Goal: Task Accomplishment & Management: Manage account settings

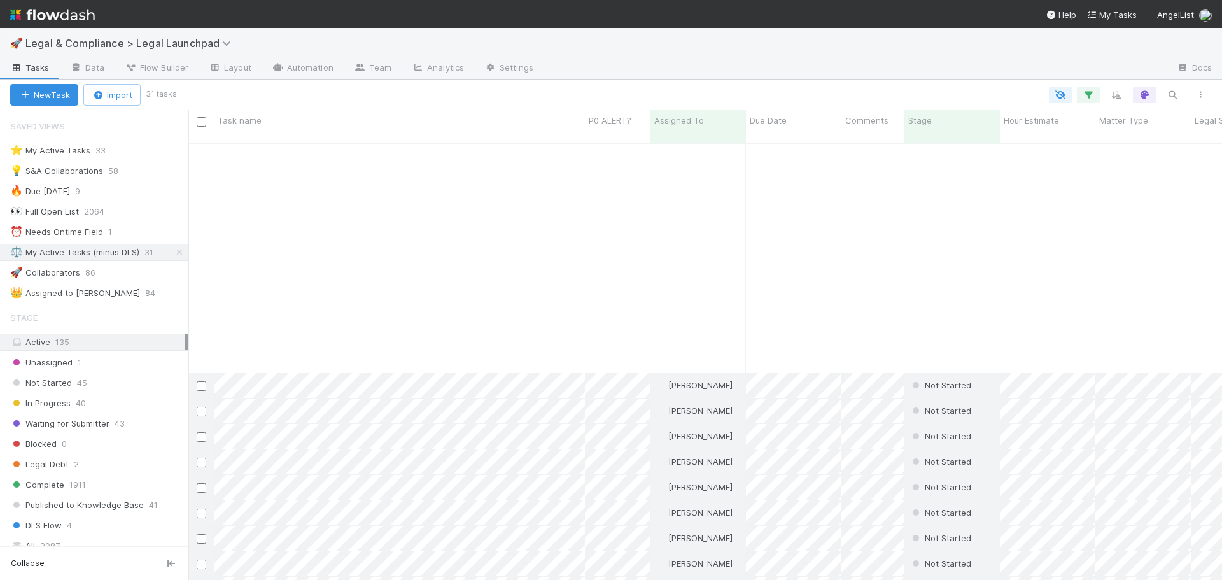
scroll to position [438, 1024]
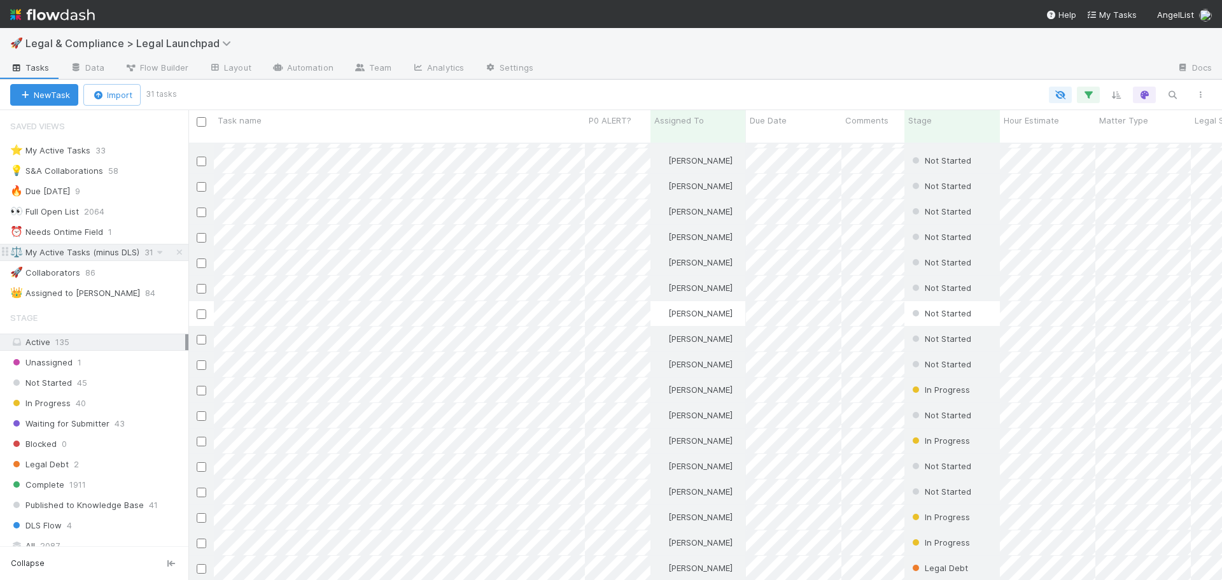
click at [108, 254] on div "⚖️ My Active Tasks (minus DLS)" at bounding box center [74, 252] width 129 height 16
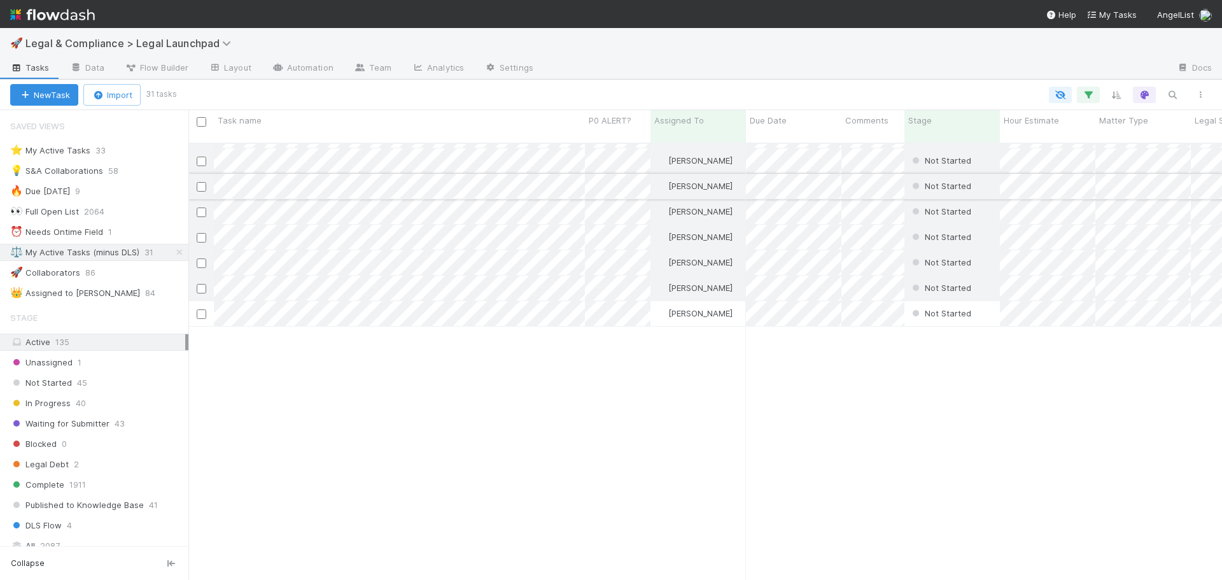
scroll to position [0, 0]
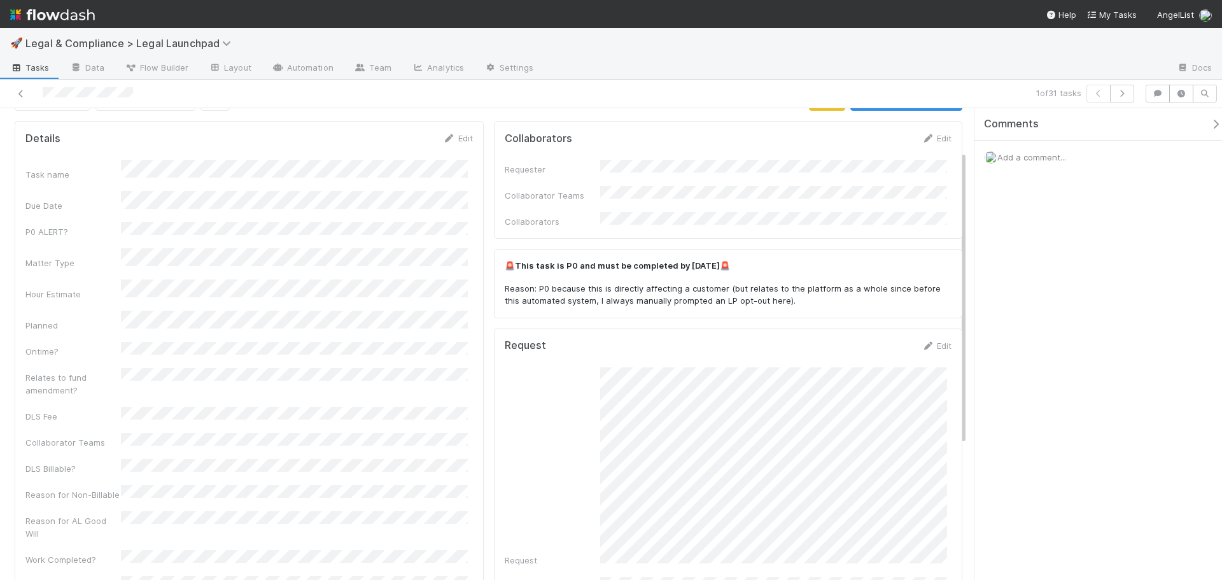
scroll to position [284, 0]
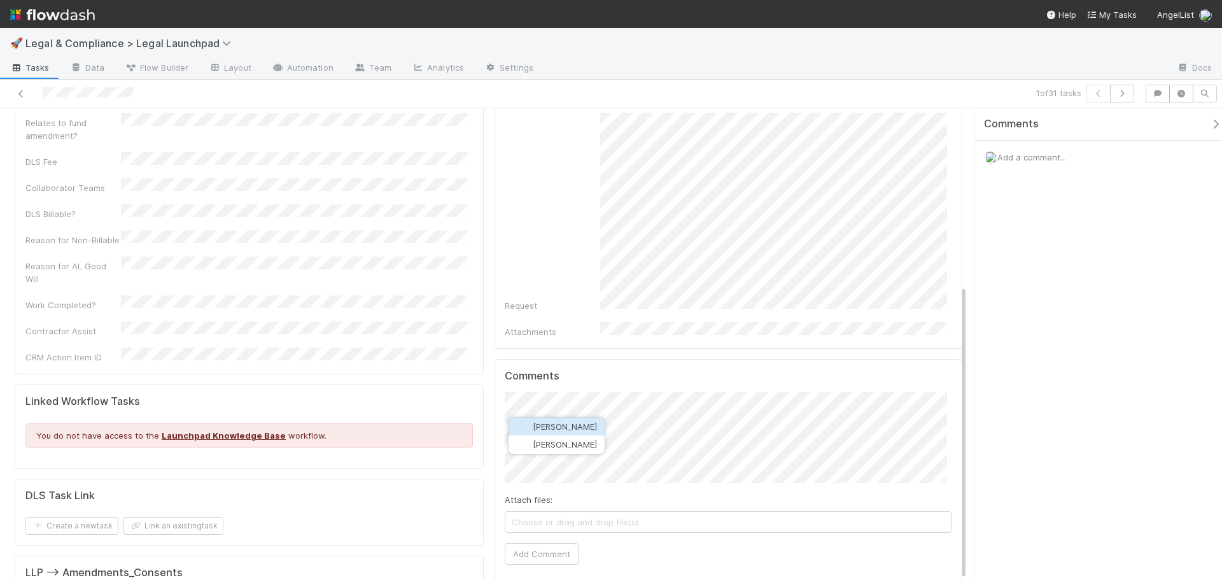
click at [597, 428] on span "Catherine Lambright" at bounding box center [565, 426] width 64 height 10
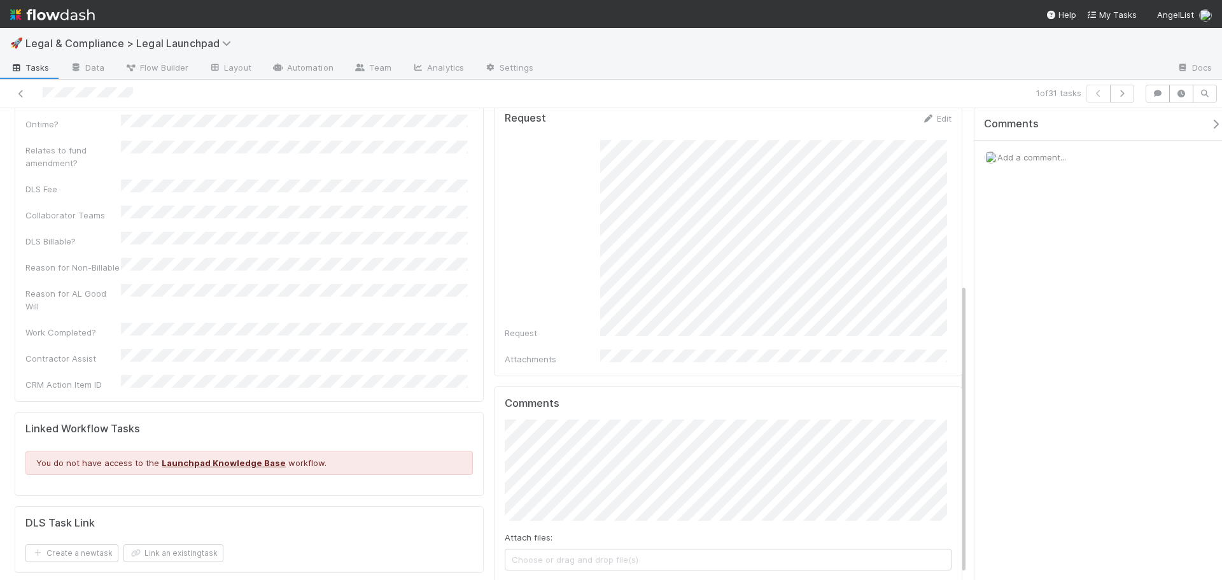
scroll to position [294, 0]
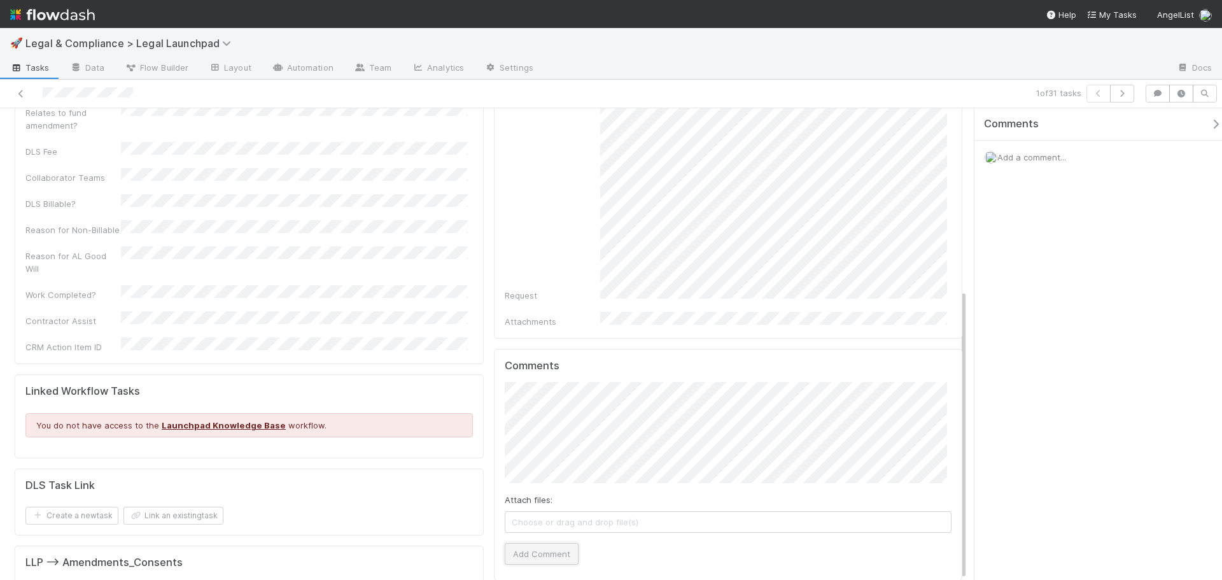
click at [541, 543] on button "Add Comment" at bounding box center [542, 554] width 74 height 22
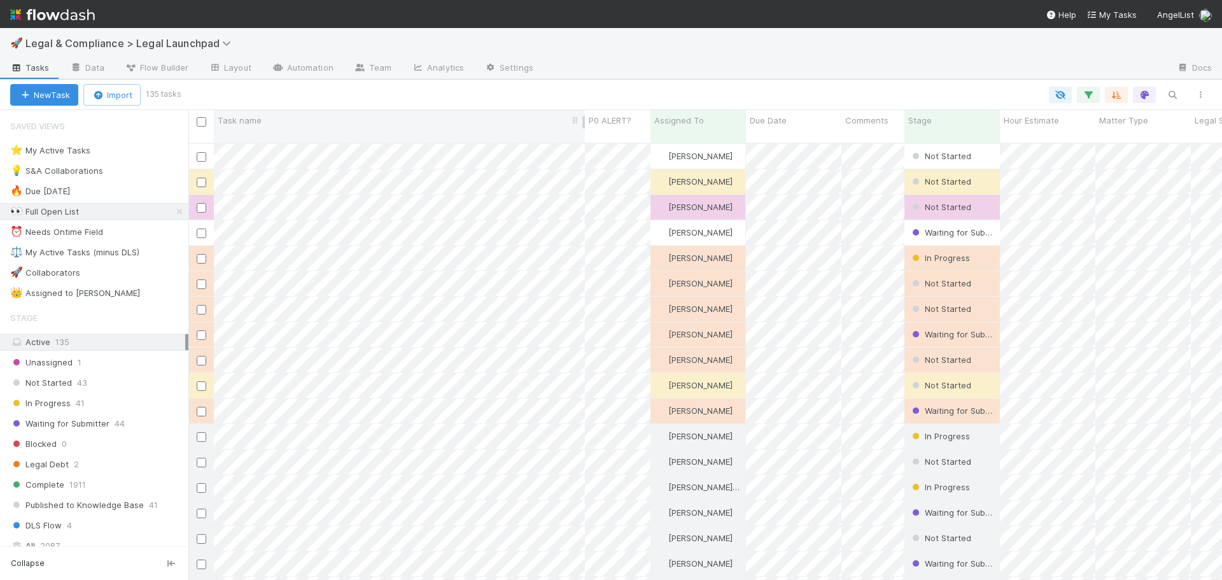
scroll to position [438, 1024]
click at [141, 254] on div "⚖️ My Active Tasks (minus DLS) 31" at bounding box center [99, 252] width 178 height 16
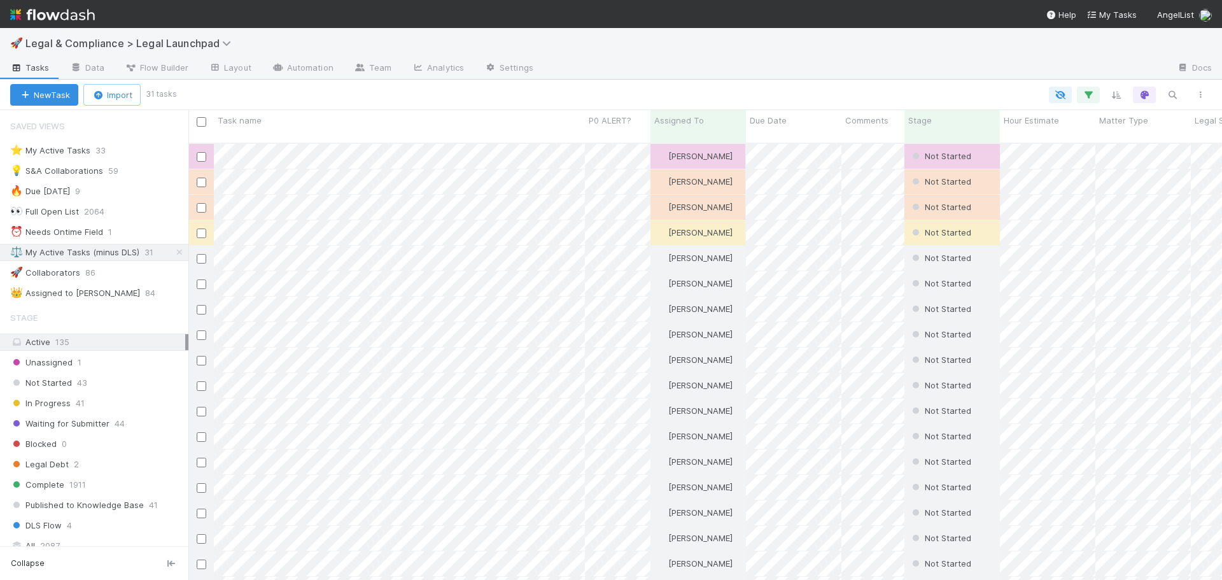
scroll to position [438, 1024]
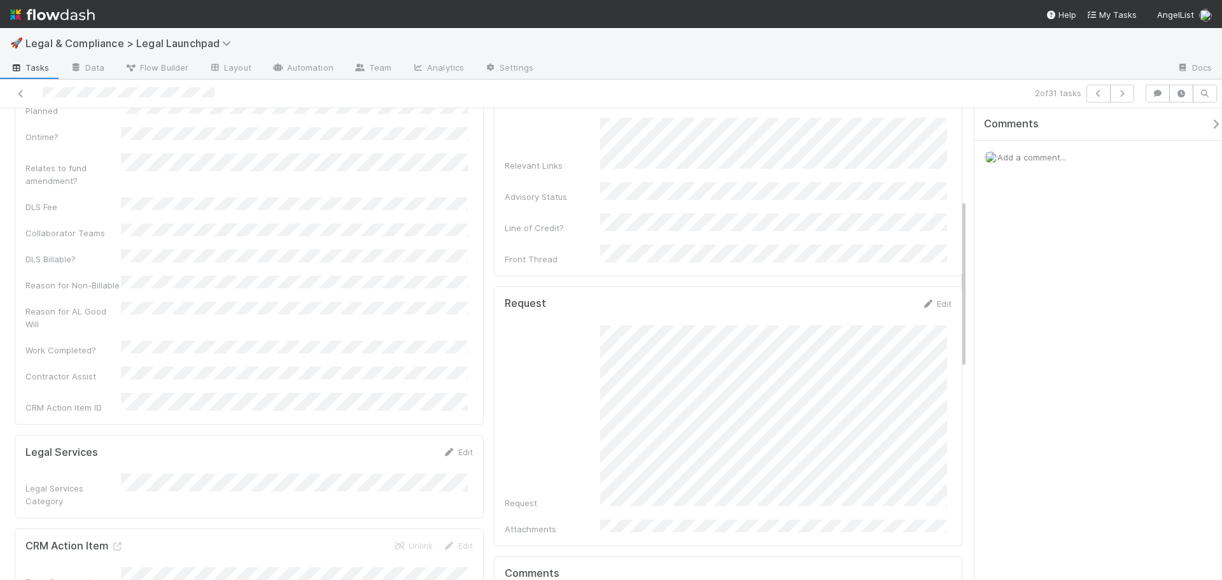
scroll to position [255, 0]
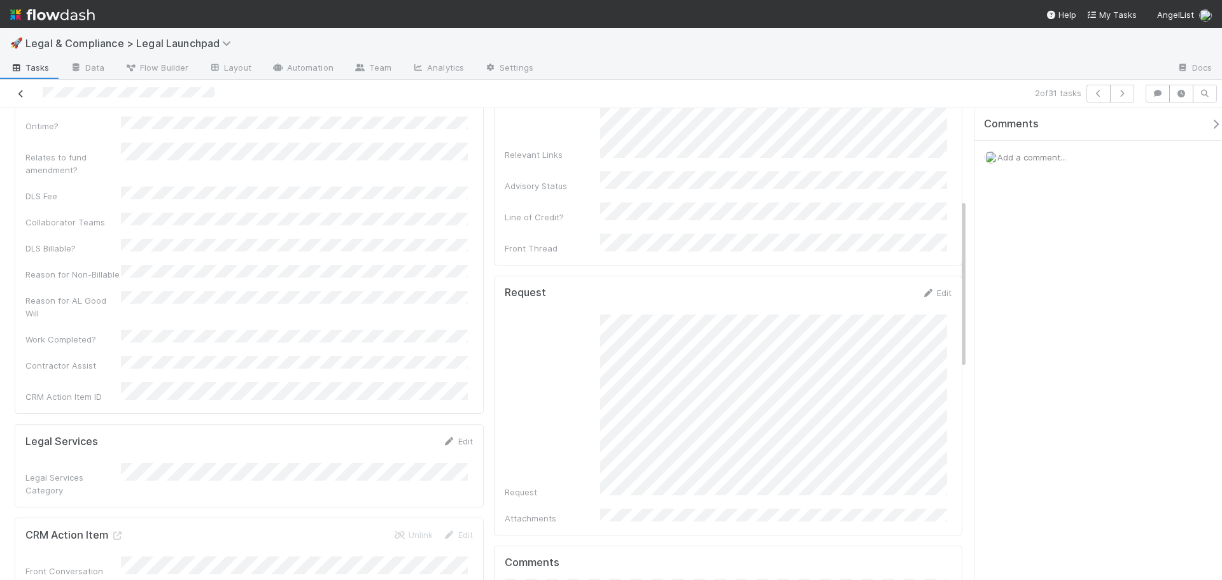
click at [23, 90] on icon at bounding box center [21, 94] width 13 height 8
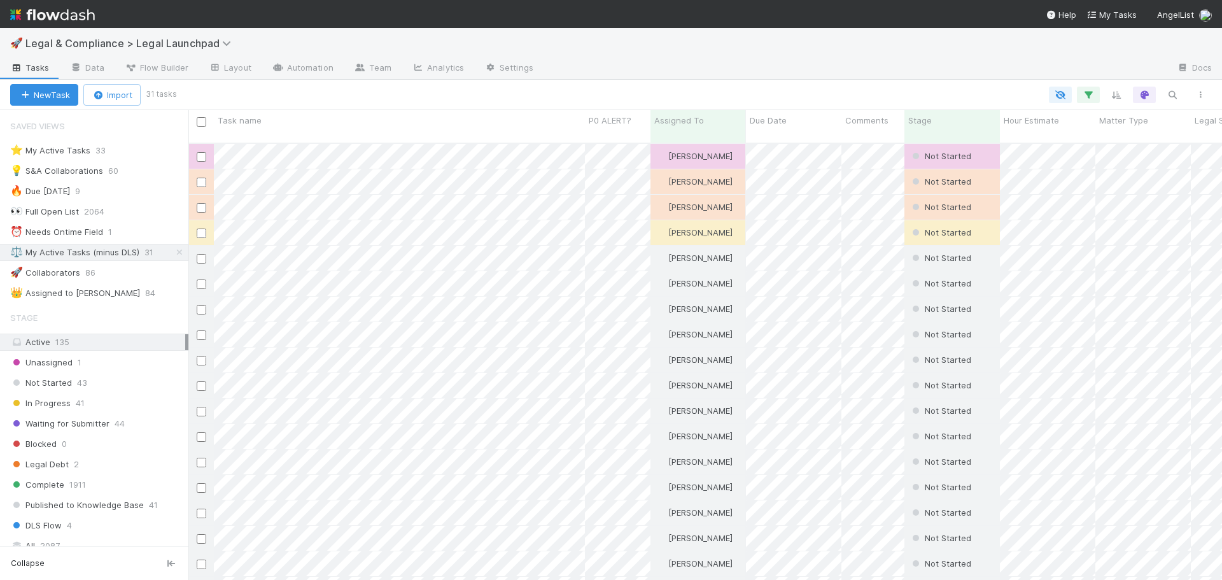
scroll to position [438, 1024]
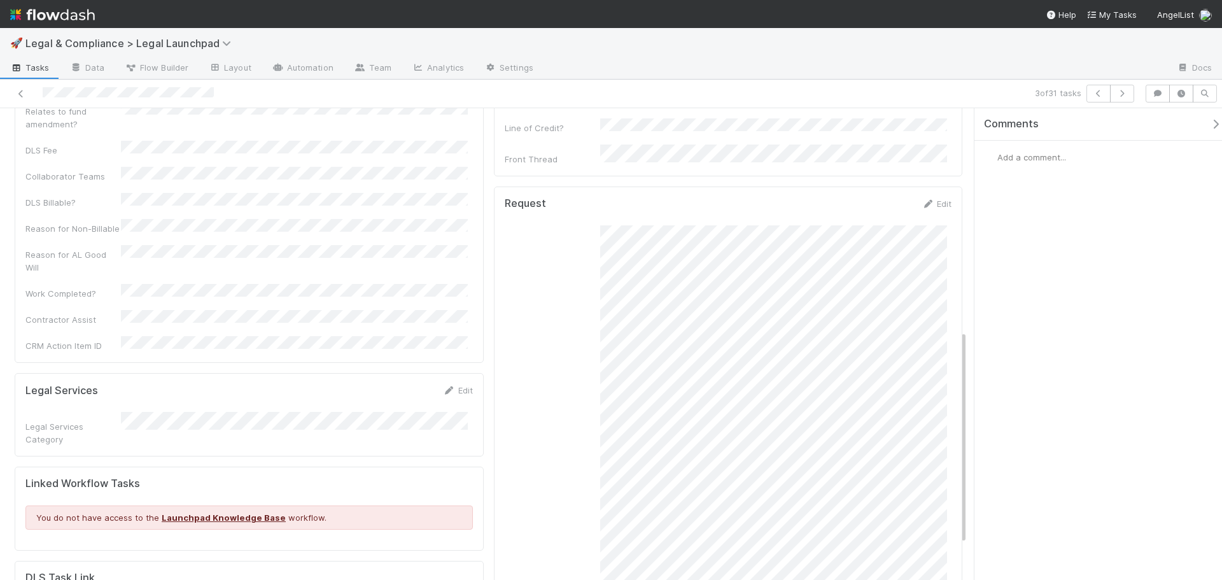
scroll to position [509, 0]
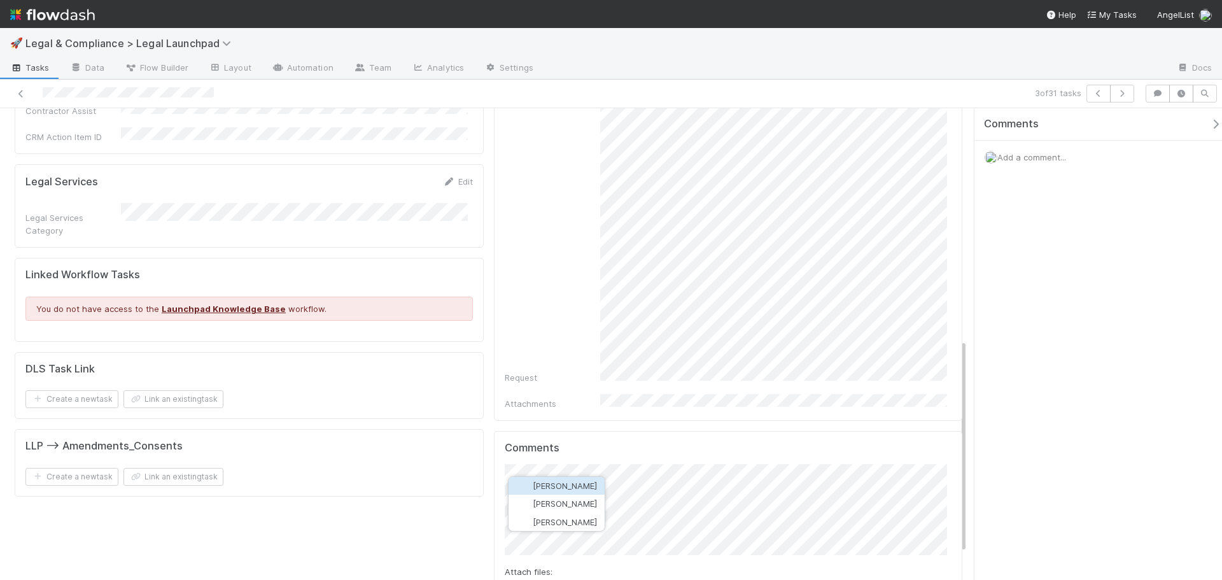
click at [577, 479] on button "Madison Friedman" at bounding box center [557, 486] width 96 height 18
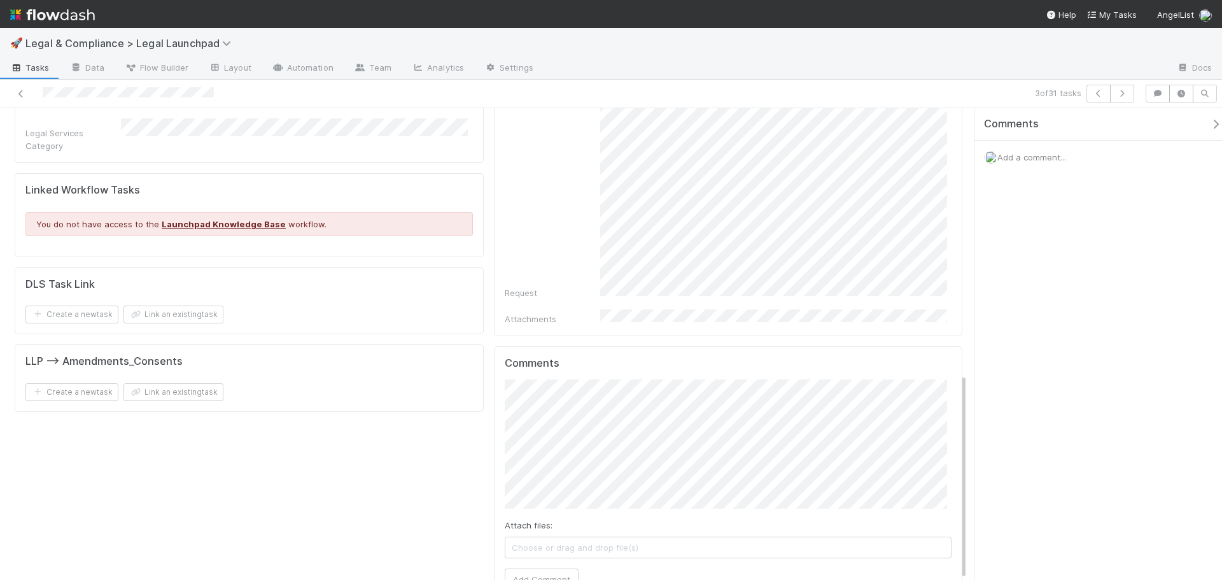
scroll to position [607, 0]
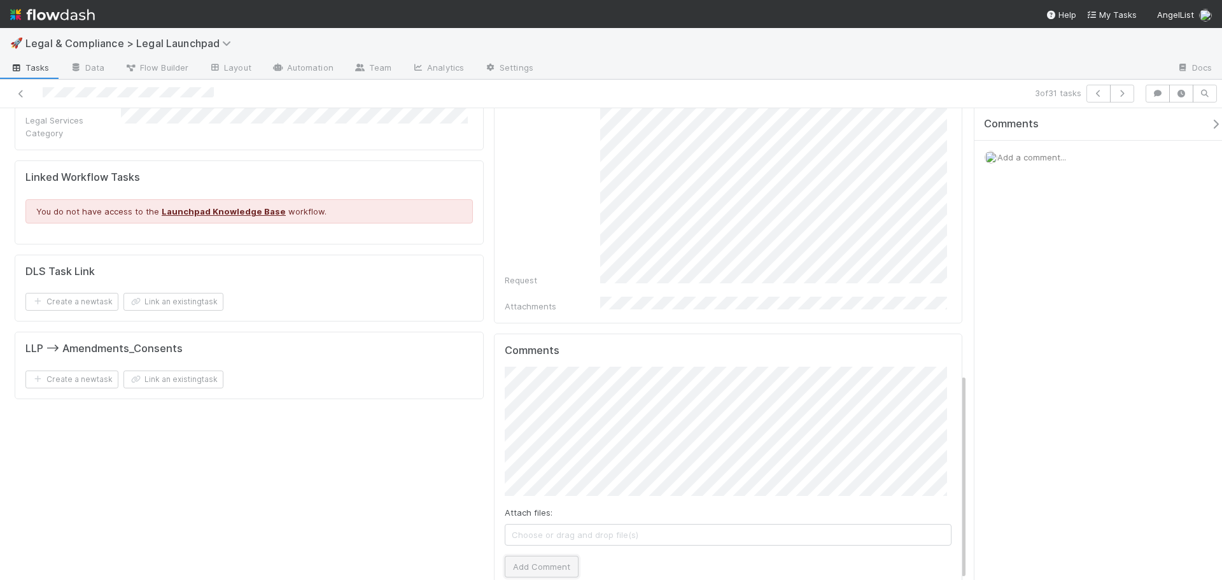
click at [560, 556] on button "Add Comment" at bounding box center [542, 567] width 74 height 22
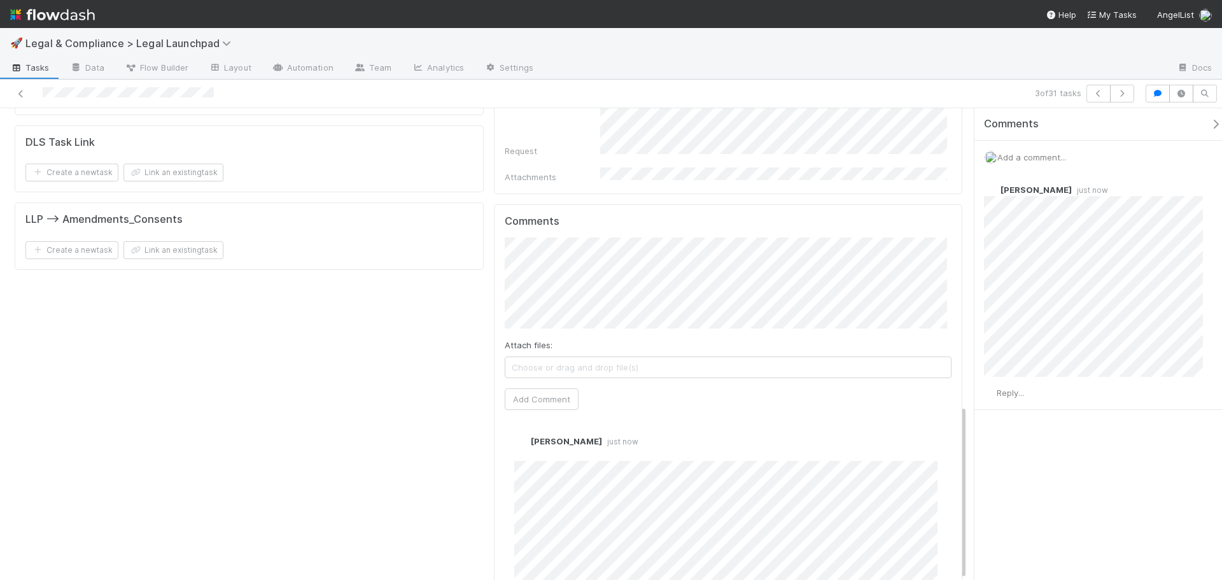
scroll to position [797, 0]
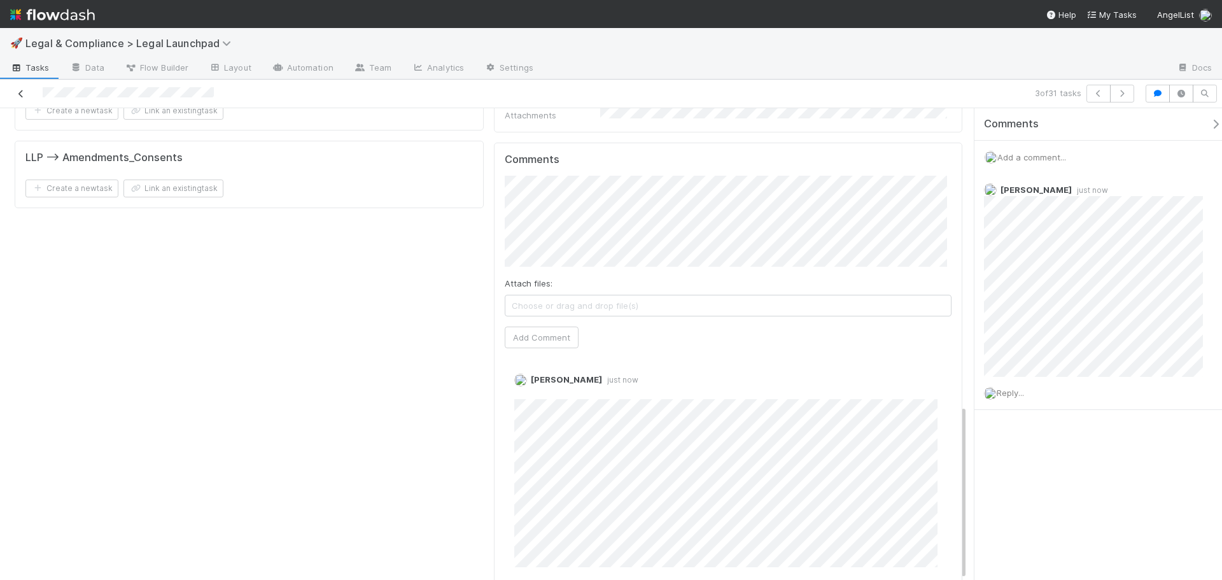
click at [17, 95] on icon at bounding box center [21, 94] width 13 height 8
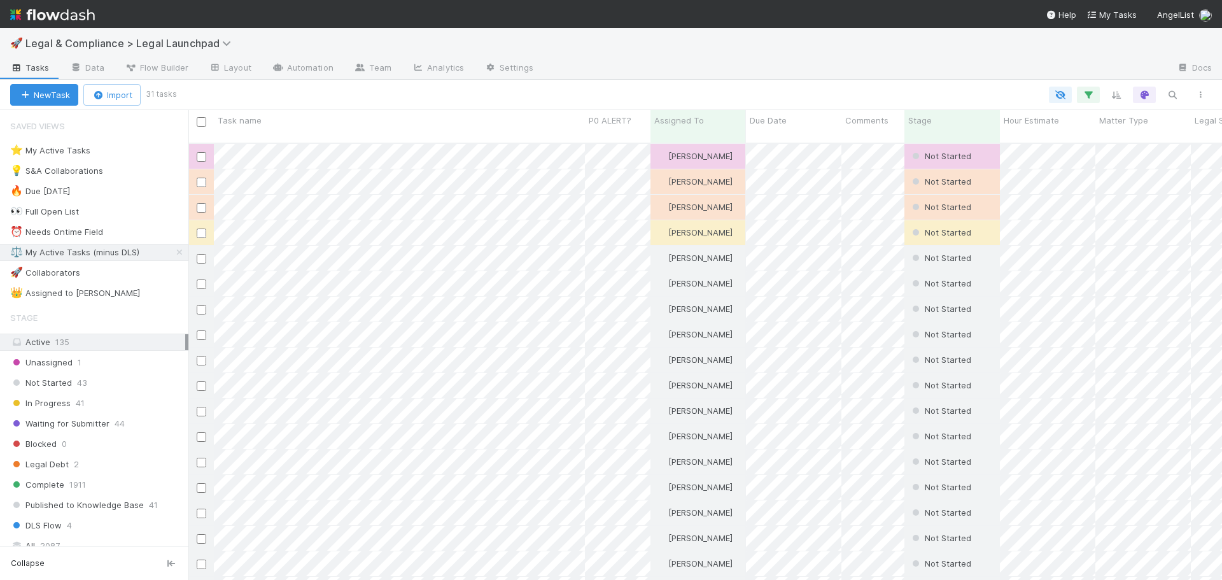
scroll to position [438, 1024]
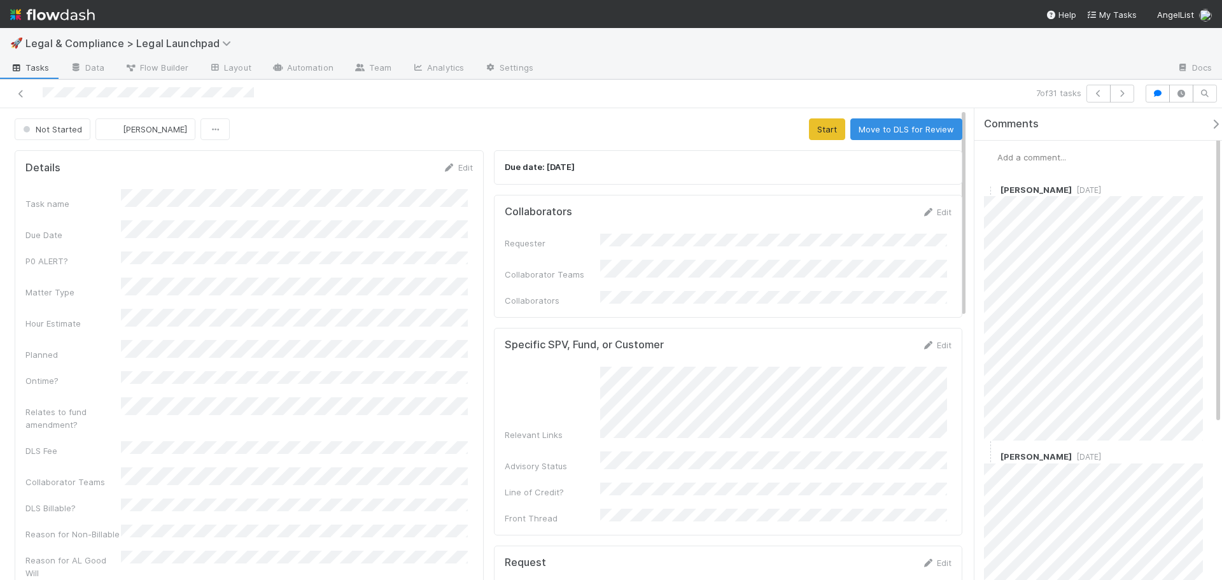
scroll to position [591, 0]
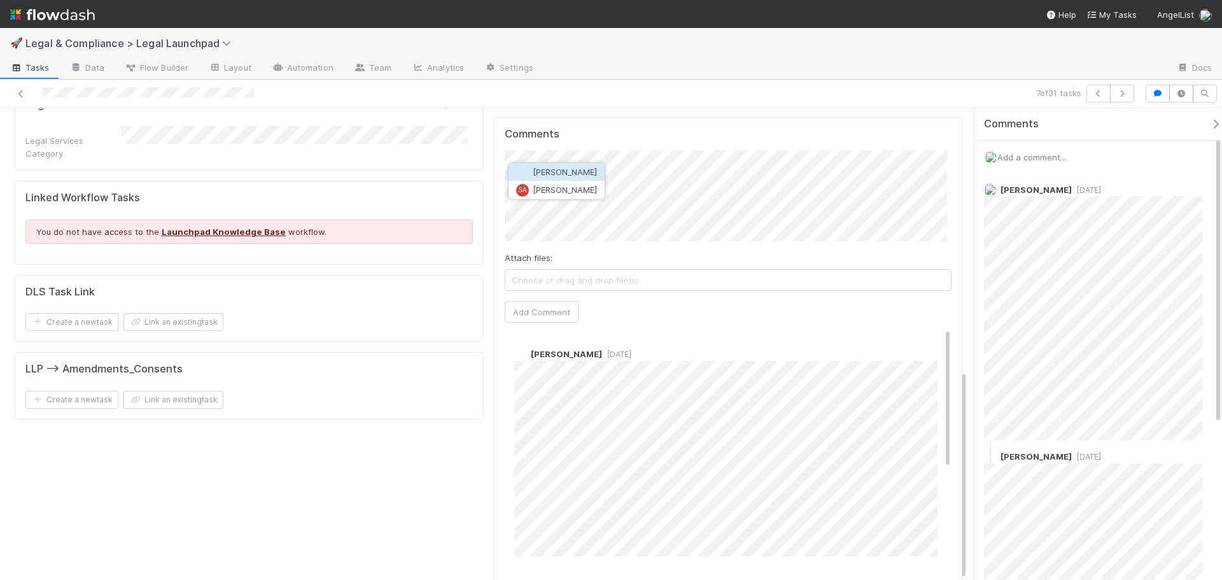
click at [563, 168] on span "Hanin Almoallim" at bounding box center [565, 172] width 64 height 10
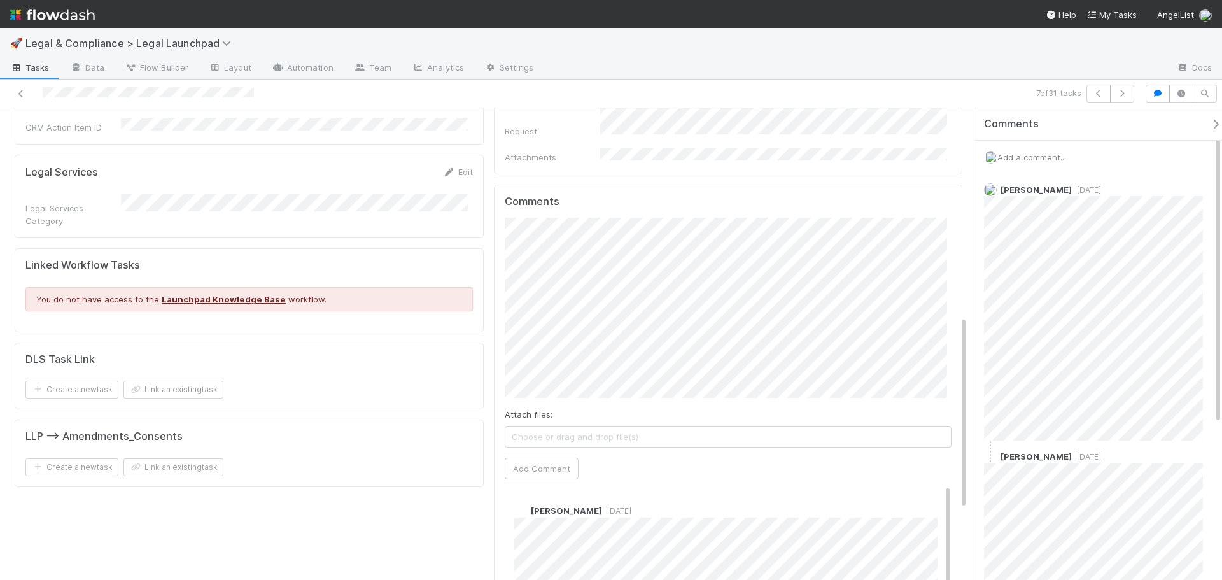
scroll to position [537, 0]
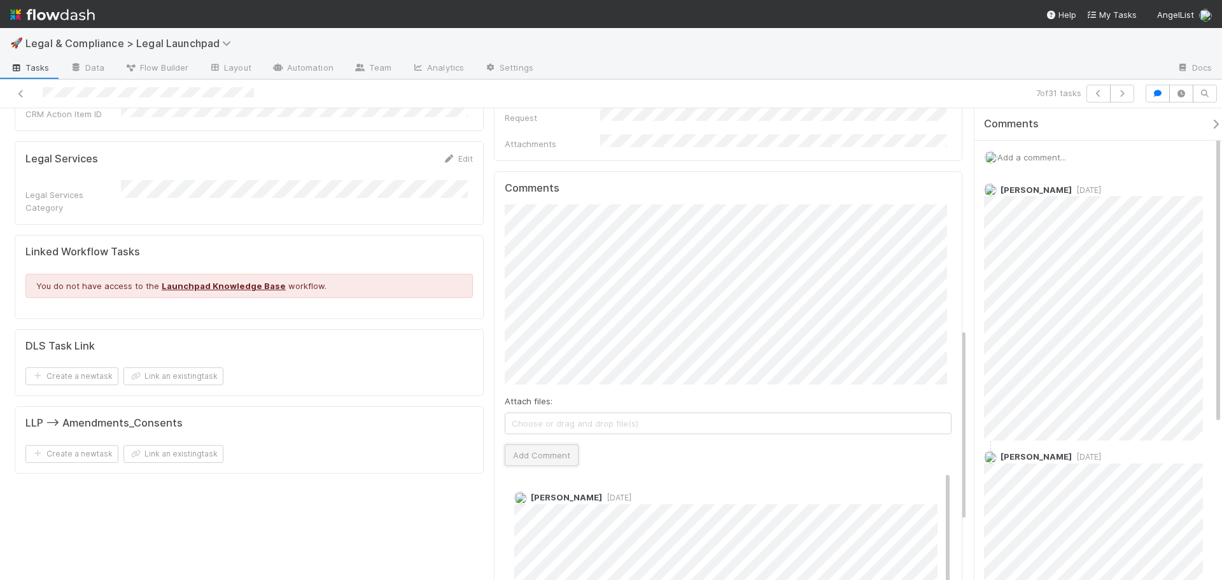
click at [554, 444] on button "Add Comment" at bounding box center [542, 455] width 74 height 22
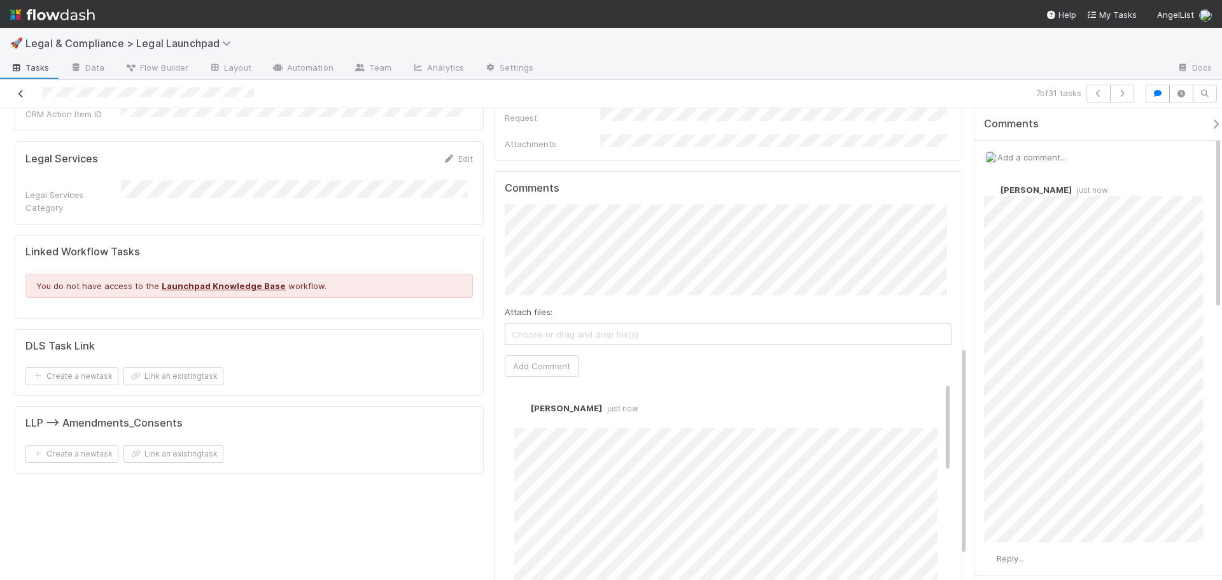
click at [25, 93] on icon at bounding box center [21, 94] width 13 height 8
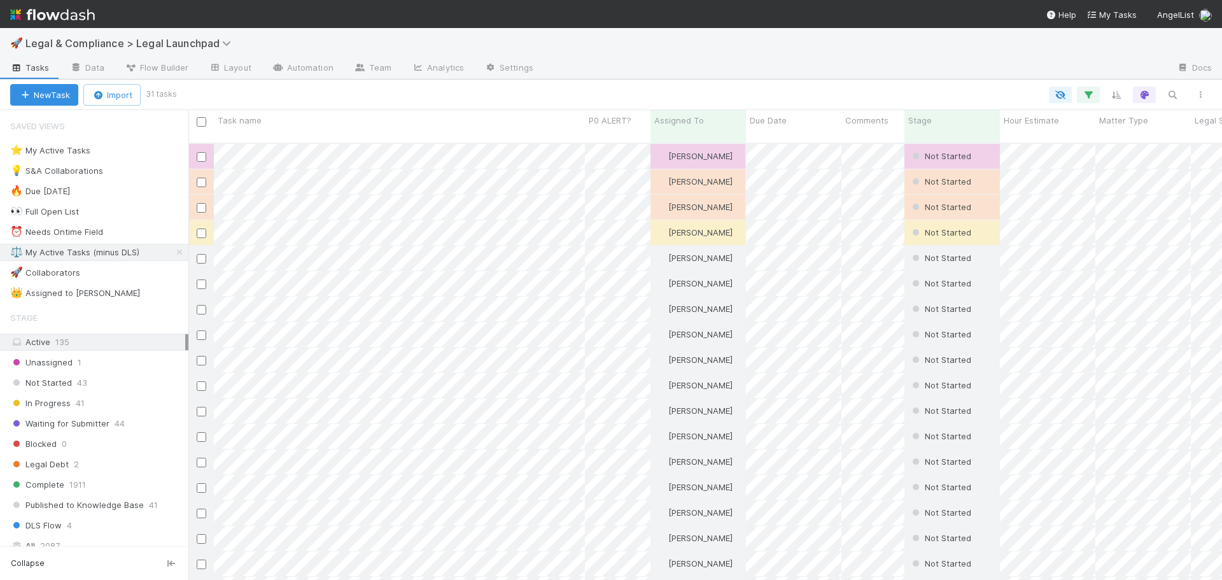
scroll to position [438, 1024]
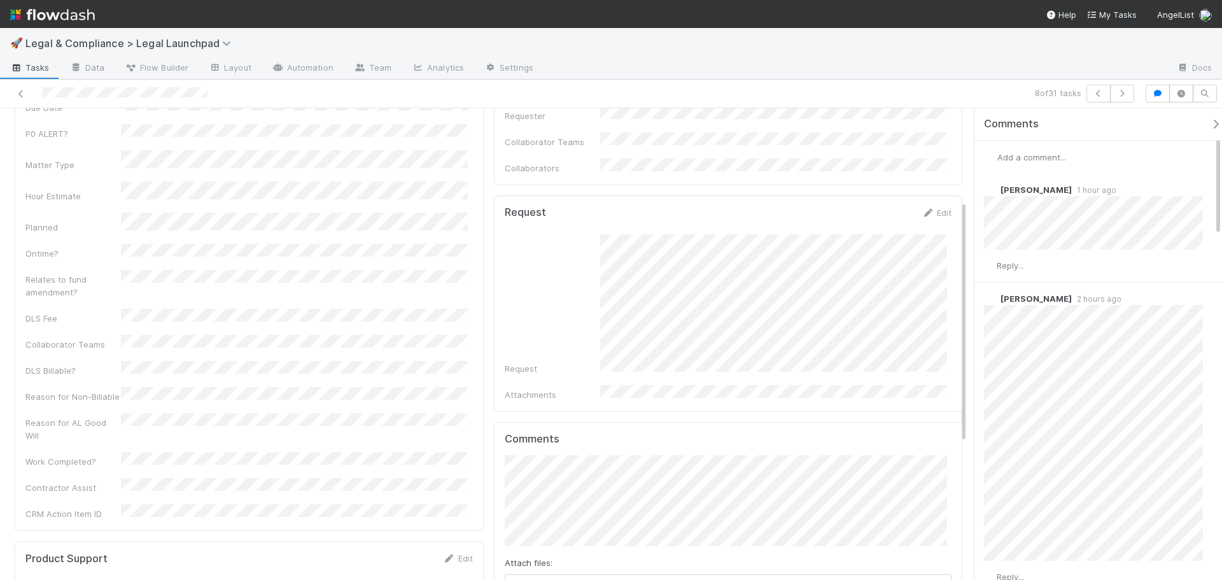
scroll to position [382, 0]
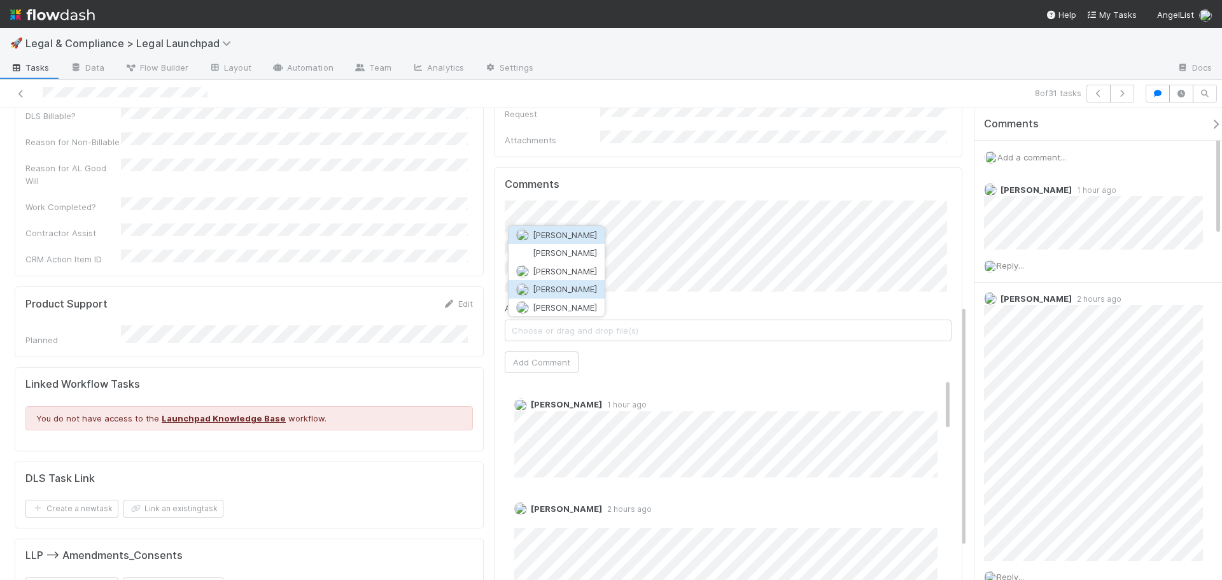
click at [573, 288] on span "Matthew Bilotti" at bounding box center [565, 289] width 64 height 10
click at [552, 351] on button "Add Comment" at bounding box center [542, 362] width 74 height 22
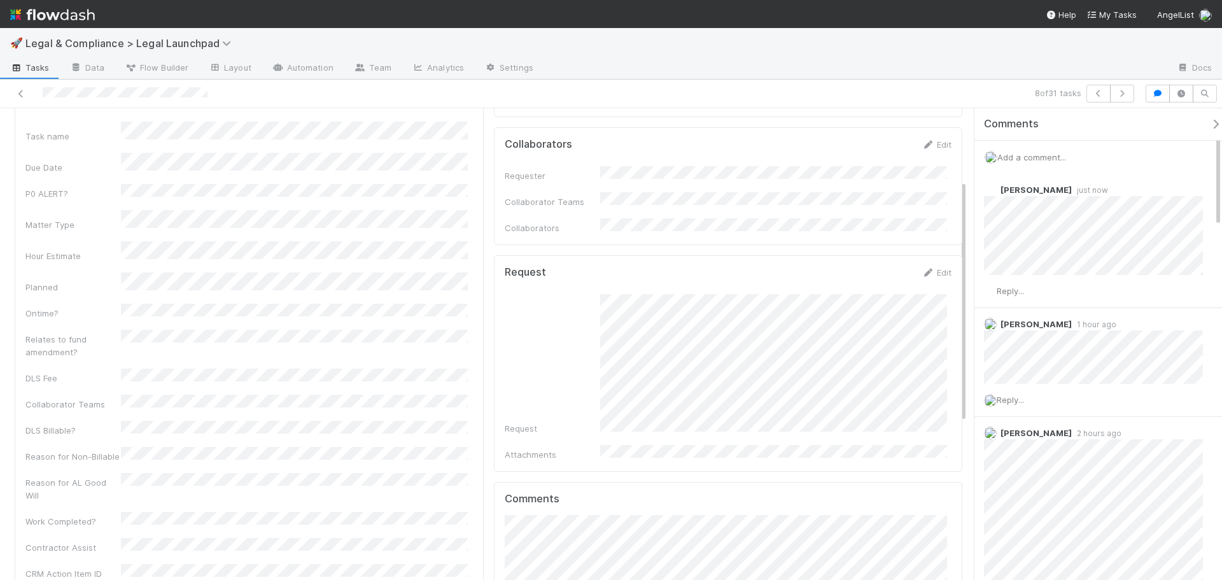
scroll to position [0, 0]
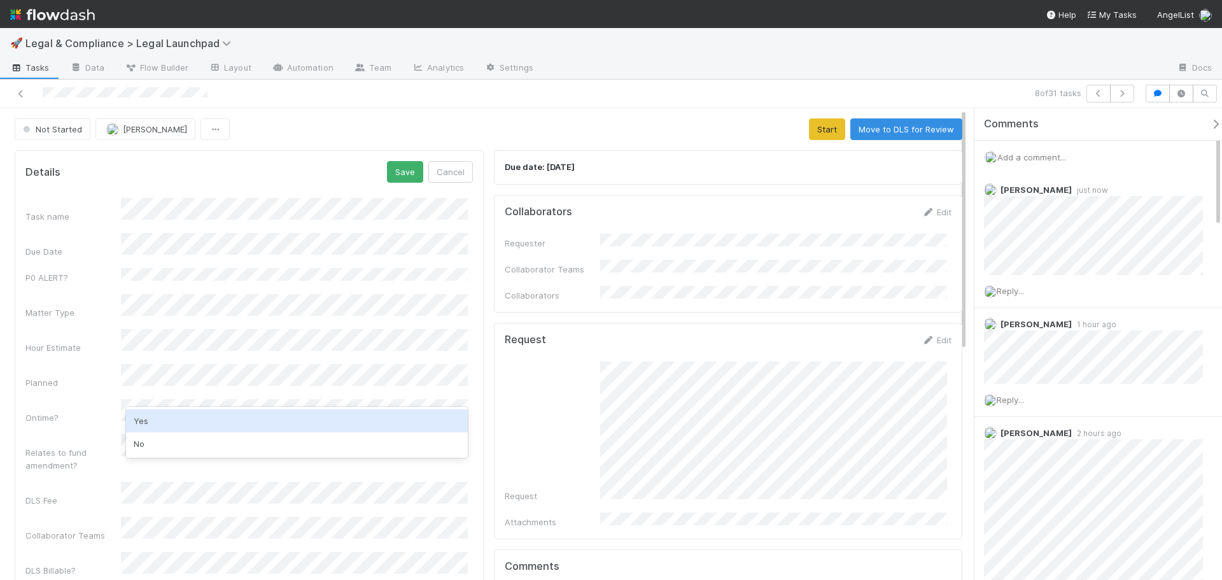
click at [176, 414] on div "Yes" at bounding box center [297, 420] width 342 height 23
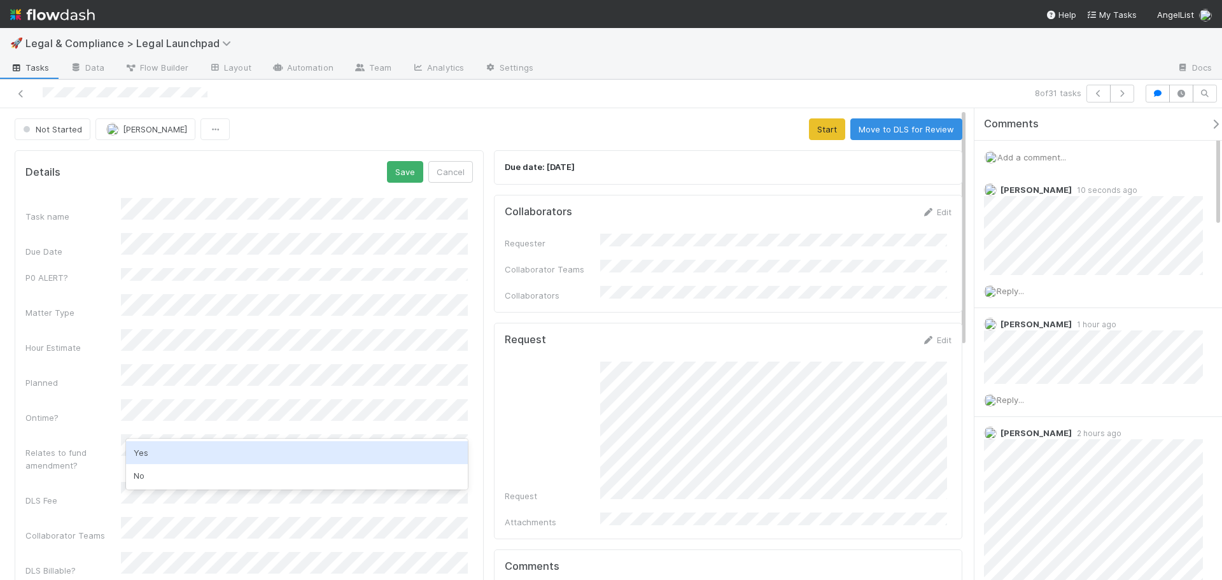
click at [175, 470] on div "No" at bounding box center [297, 475] width 342 height 23
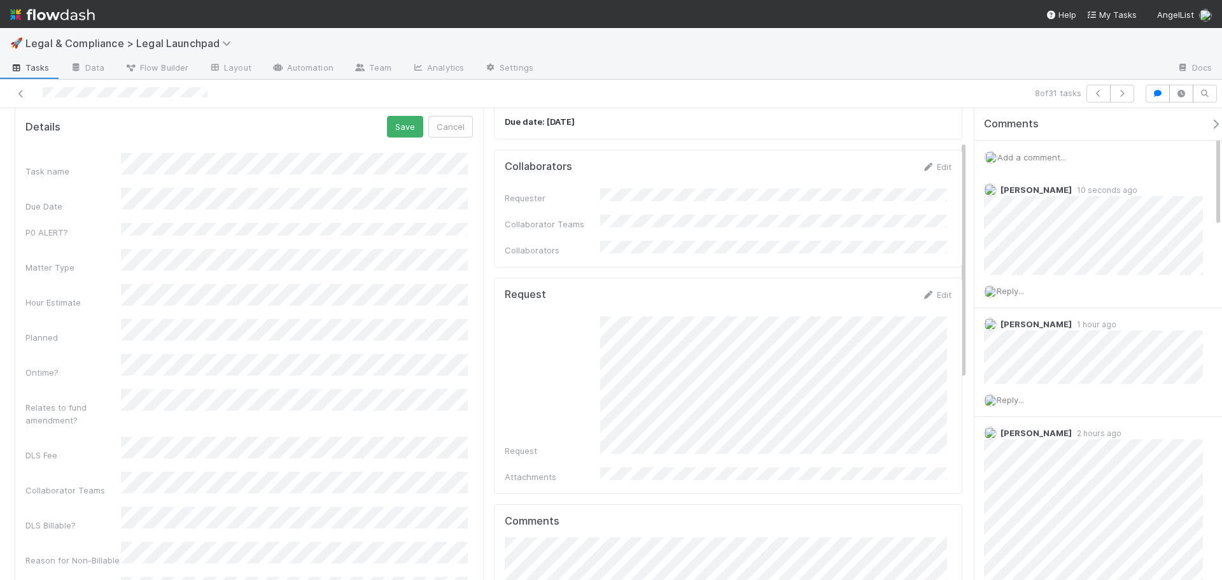
scroll to position [64, 0]
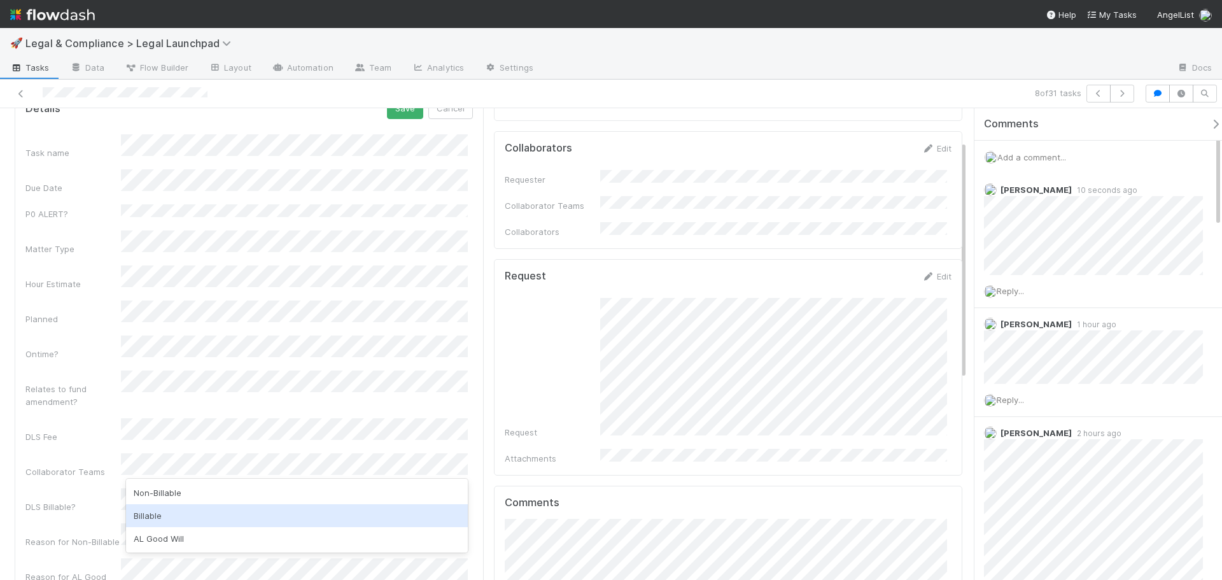
click at [199, 501] on div "Non-Billable" at bounding box center [297, 492] width 342 height 23
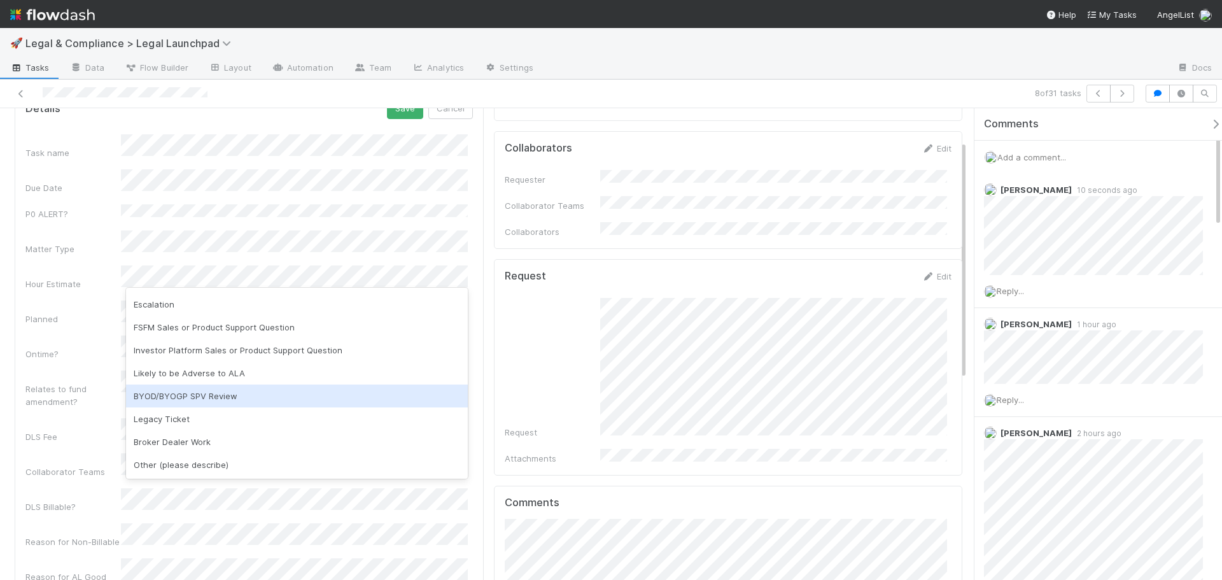
scroll to position [0, 0]
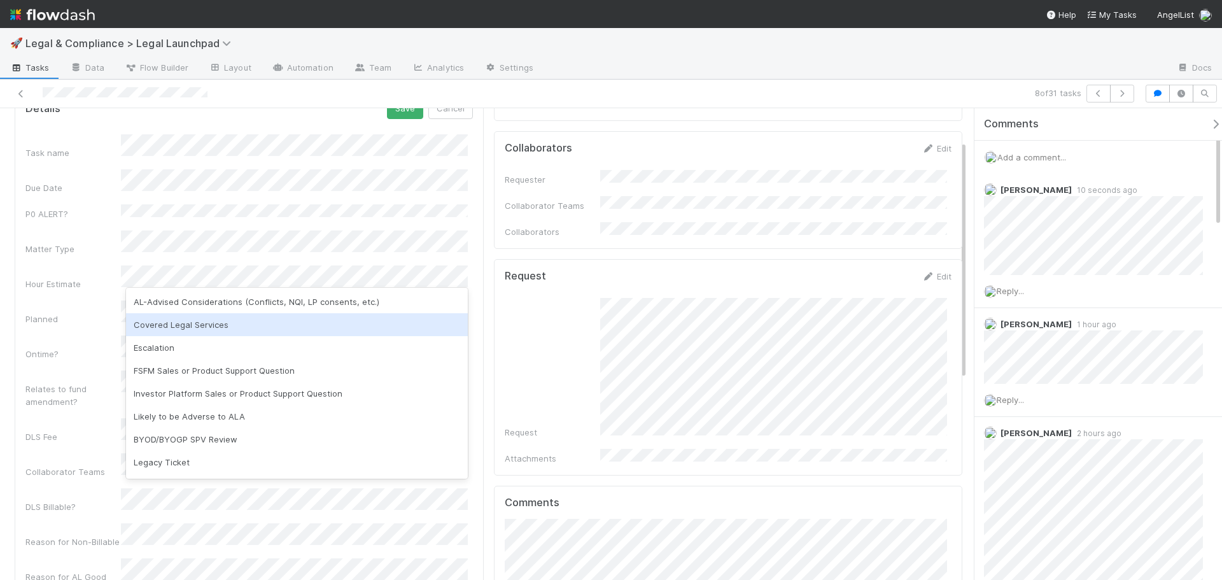
click at [291, 332] on div "Covered Legal Services" at bounding box center [297, 324] width 342 height 23
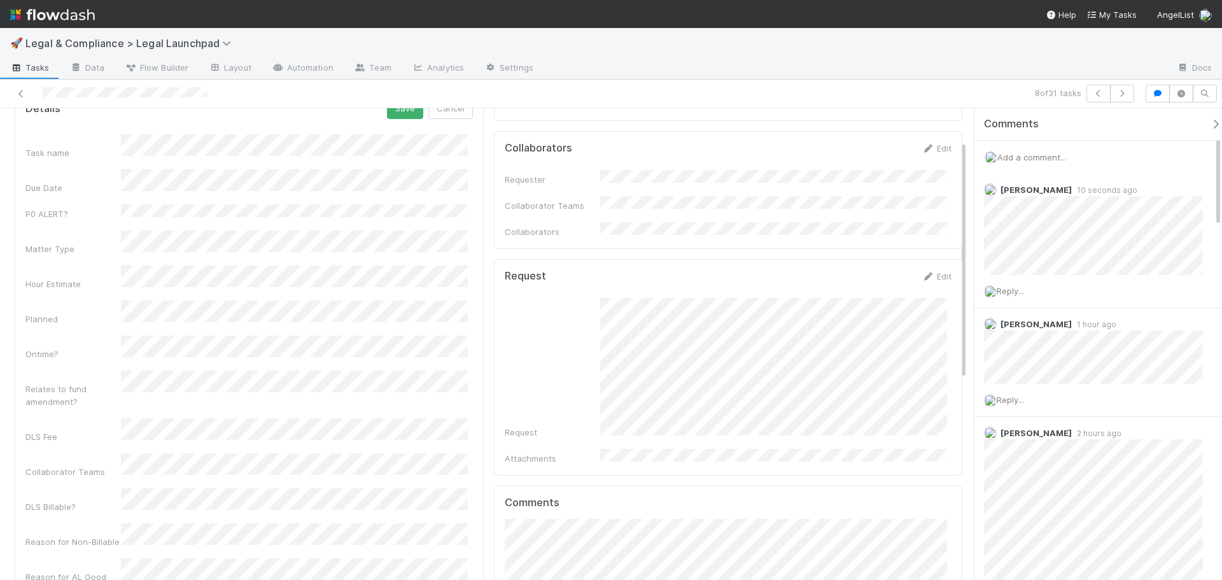
click at [43, 382] on div "Task name Due Date P0 ALERT? Matter Type Hour Estimate Planned Ontime? Relates …" at bounding box center [248, 413] width 447 height 558
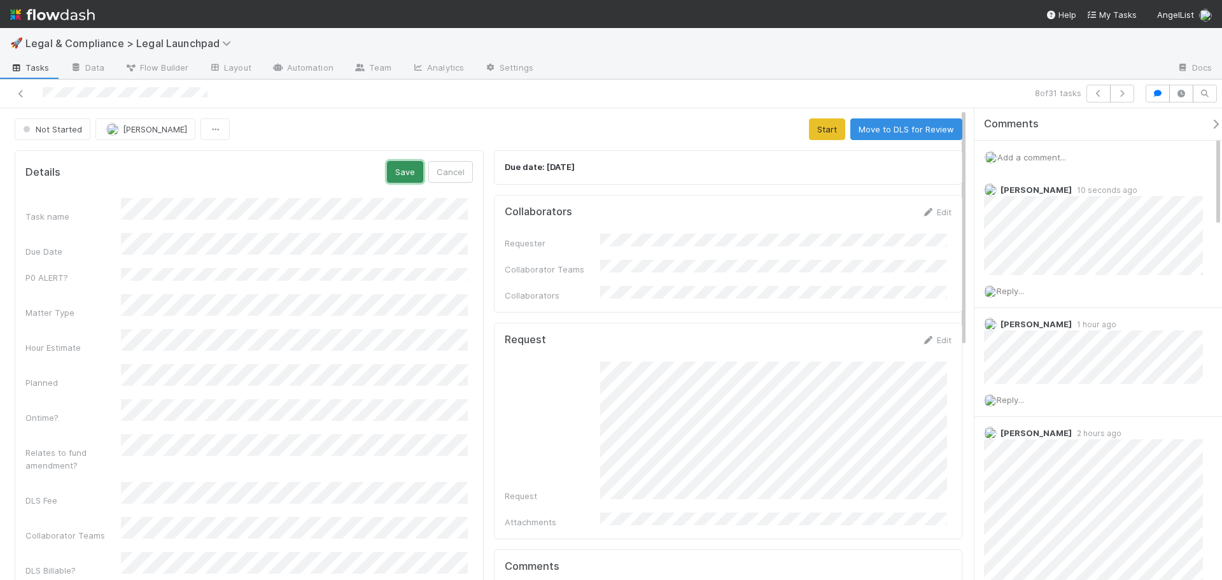
click at [395, 179] on button "Save" at bounding box center [405, 172] width 36 height 22
click at [825, 132] on button "Start" at bounding box center [827, 129] width 36 height 22
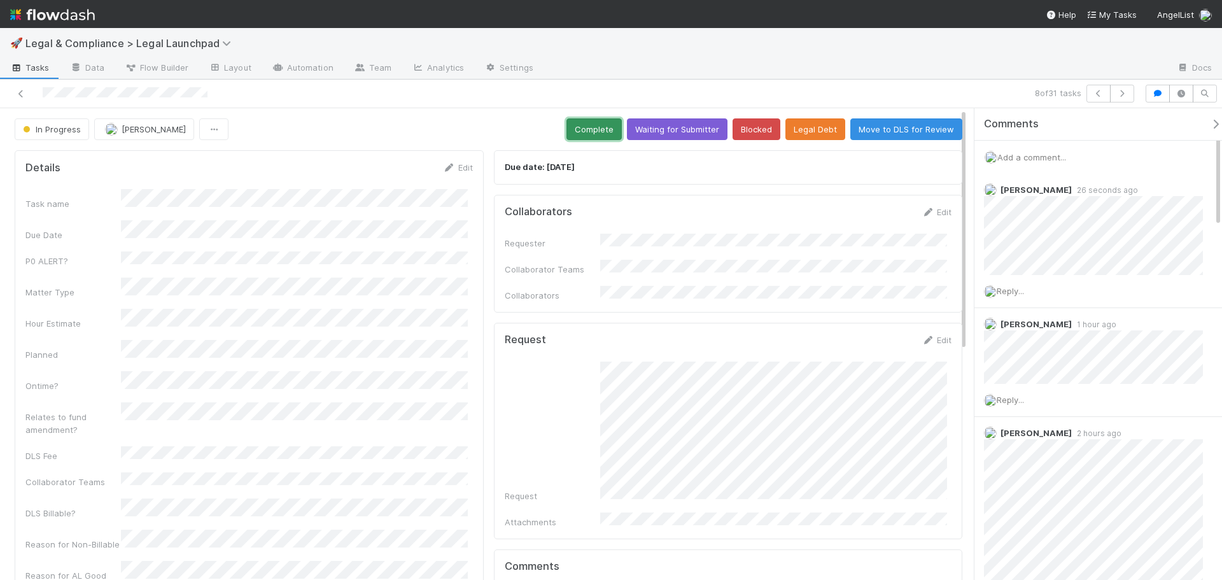
click at [590, 135] on button "Complete" at bounding box center [593, 129] width 55 height 22
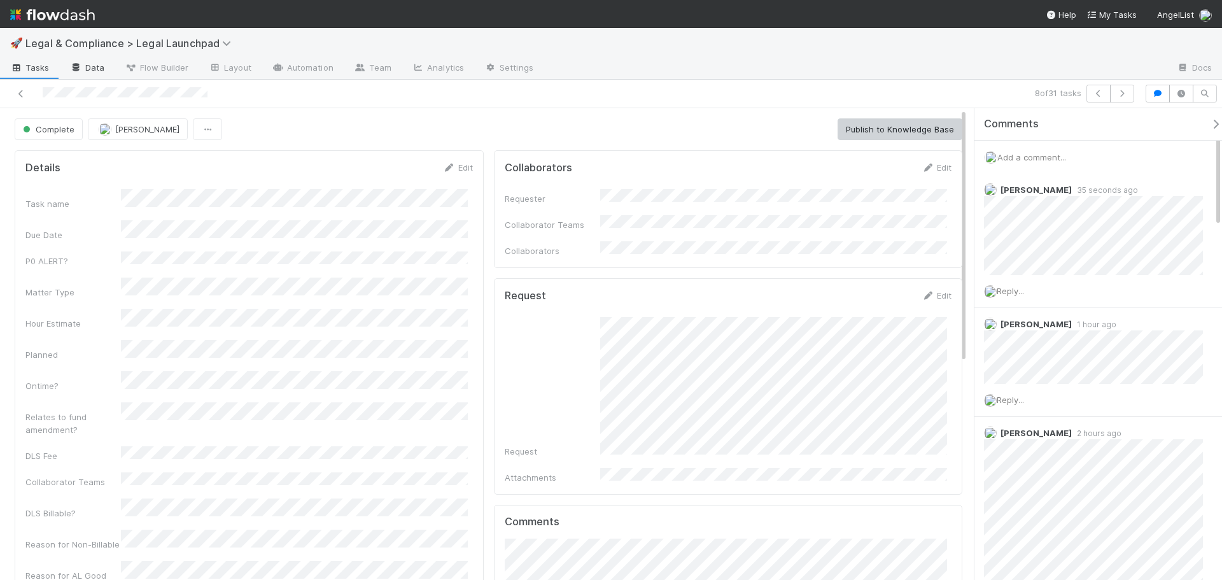
click at [89, 66] on link "Data" at bounding box center [87, 69] width 55 height 20
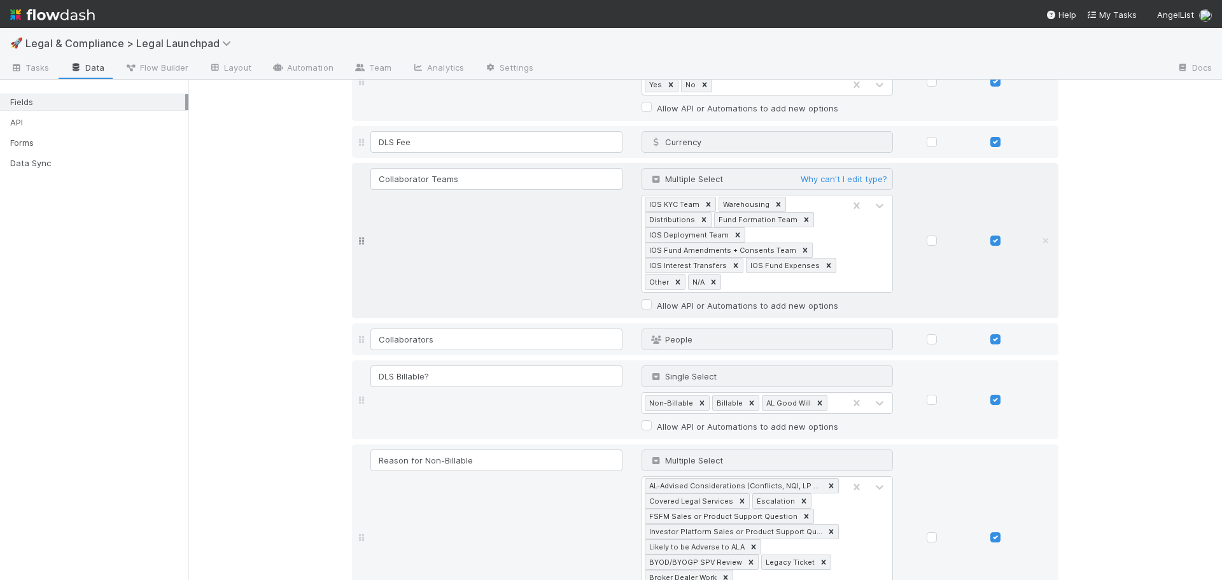
scroll to position [1018, 0]
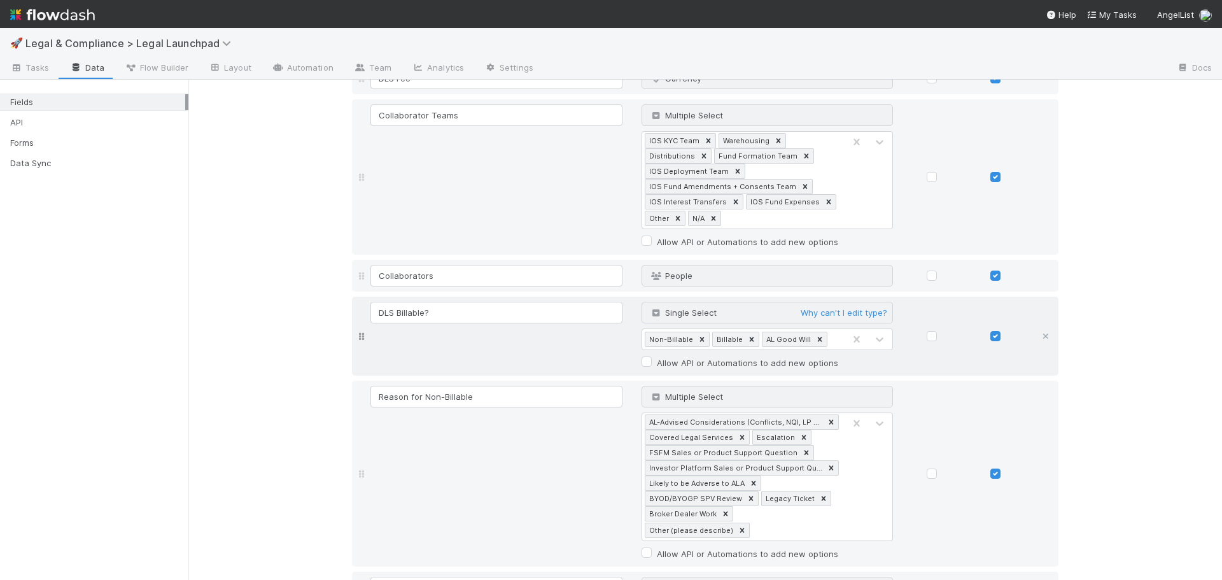
click at [1039, 334] on icon at bounding box center [1045, 336] width 13 height 8
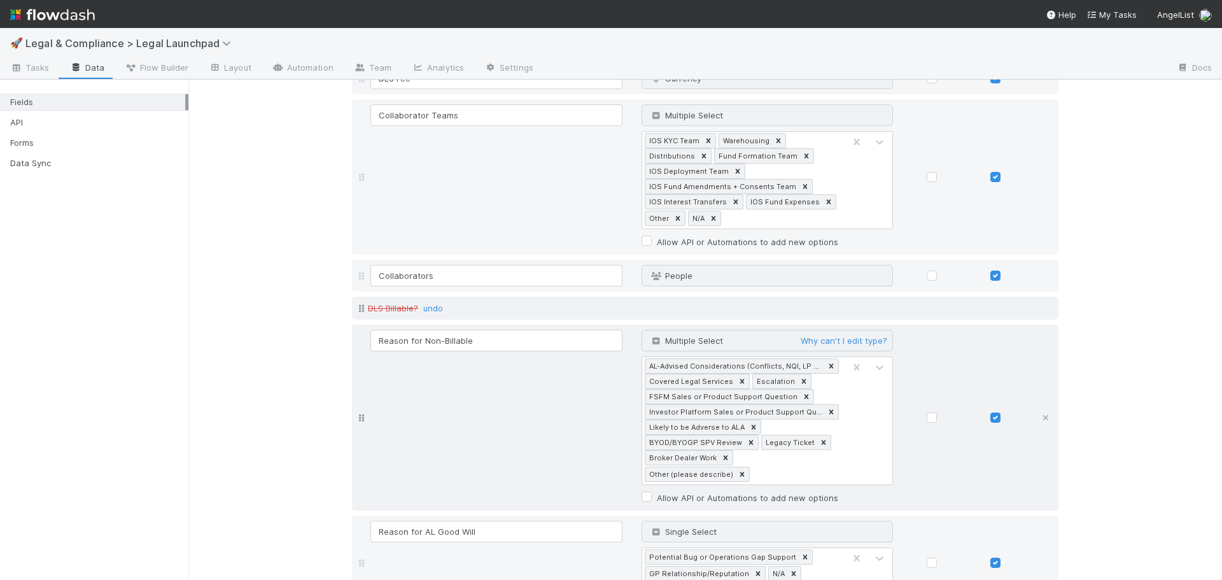
click at [1040, 414] on icon at bounding box center [1045, 418] width 13 height 8
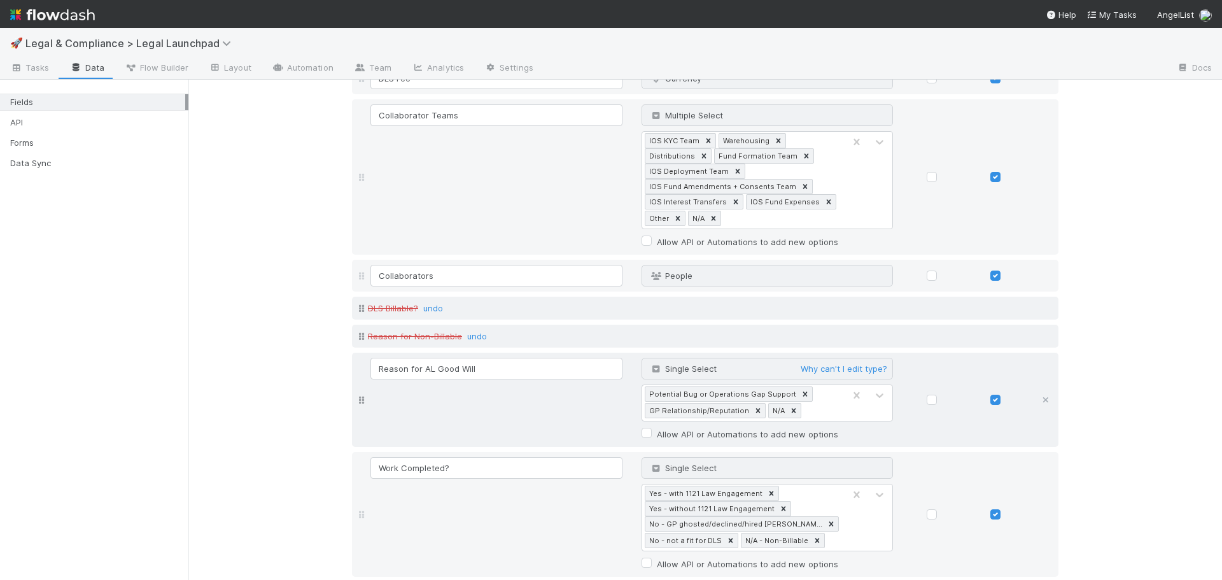
click at [1039, 398] on icon at bounding box center [1045, 400] width 13 height 8
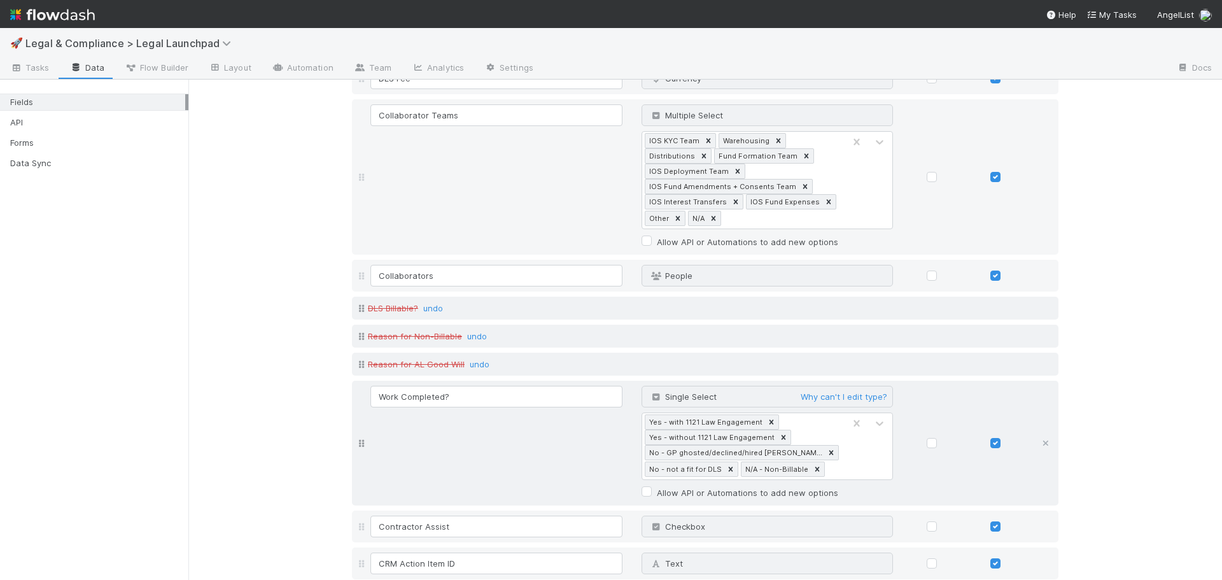
click at [1040, 446] on icon at bounding box center [1045, 443] width 13 height 8
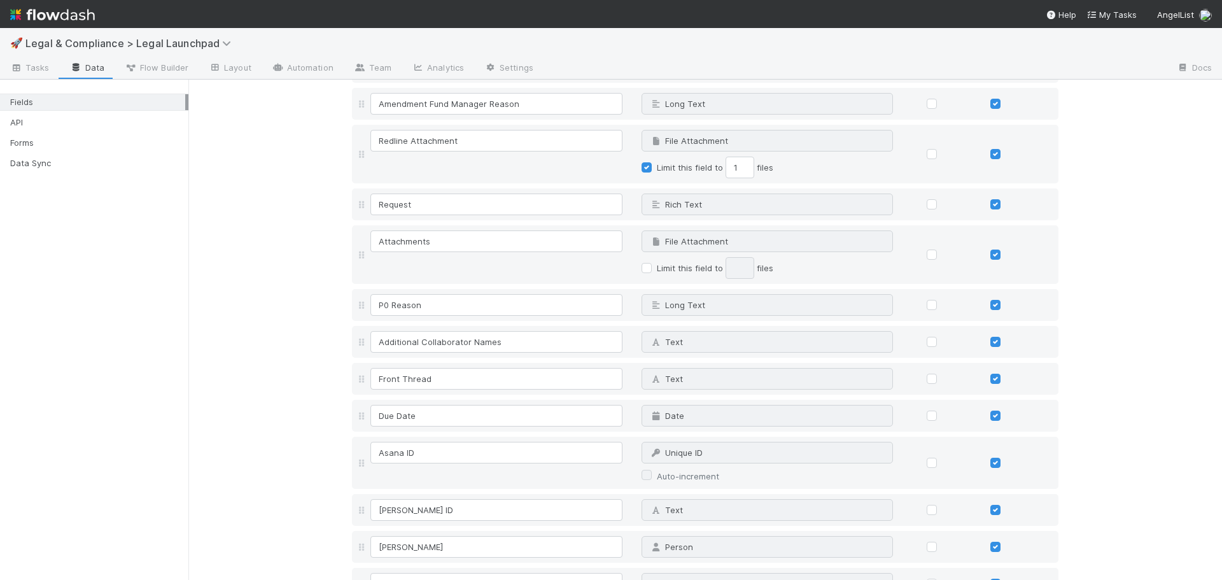
scroll to position [2254, 0]
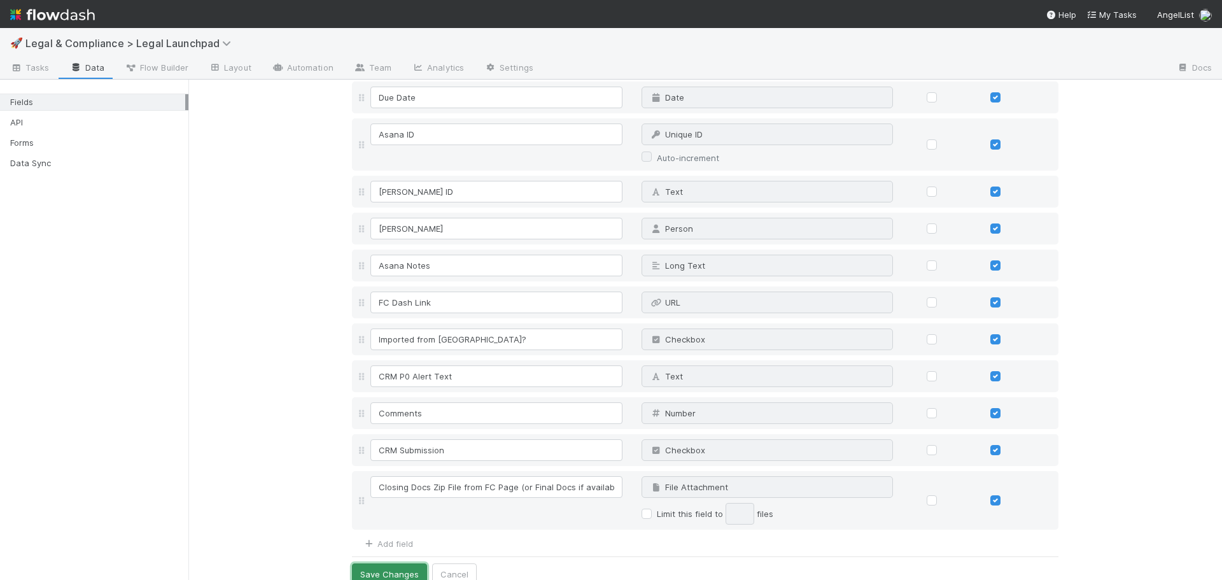
click at [366, 563] on button "Save Changes" at bounding box center [389, 574] width 75 height 22
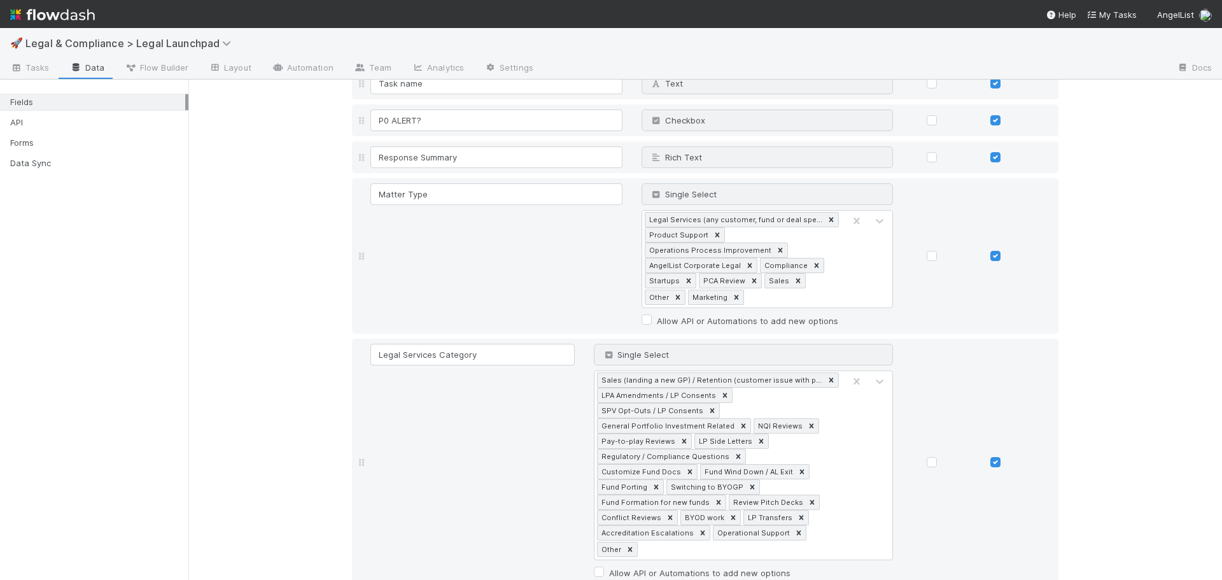
scroll to position [0, 0]
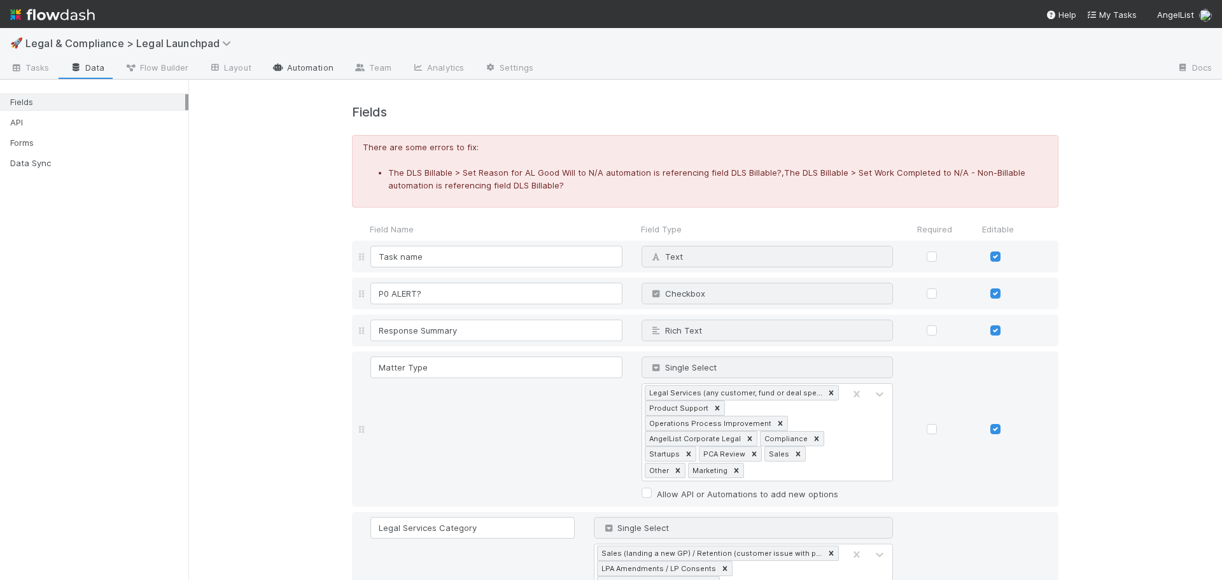
click at [309, 68] on link "Automation" at bounding box center [303, 69] width 82 height 20
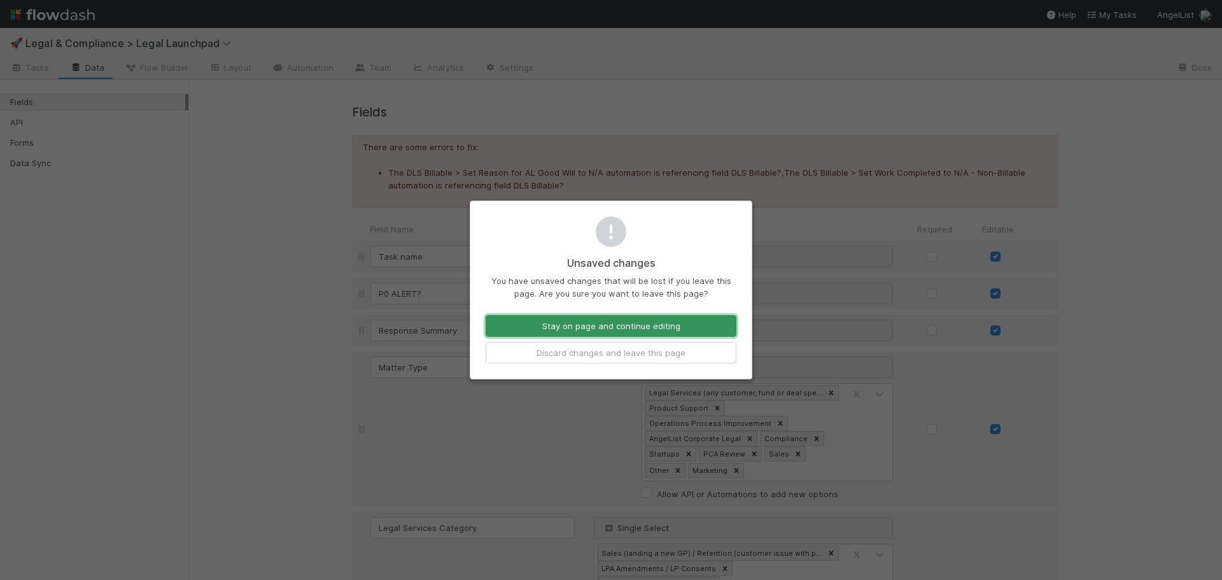
click at [647, 328] on button "Stay on page and continue editing" at bounding box center [611, 326] width 251 height 22
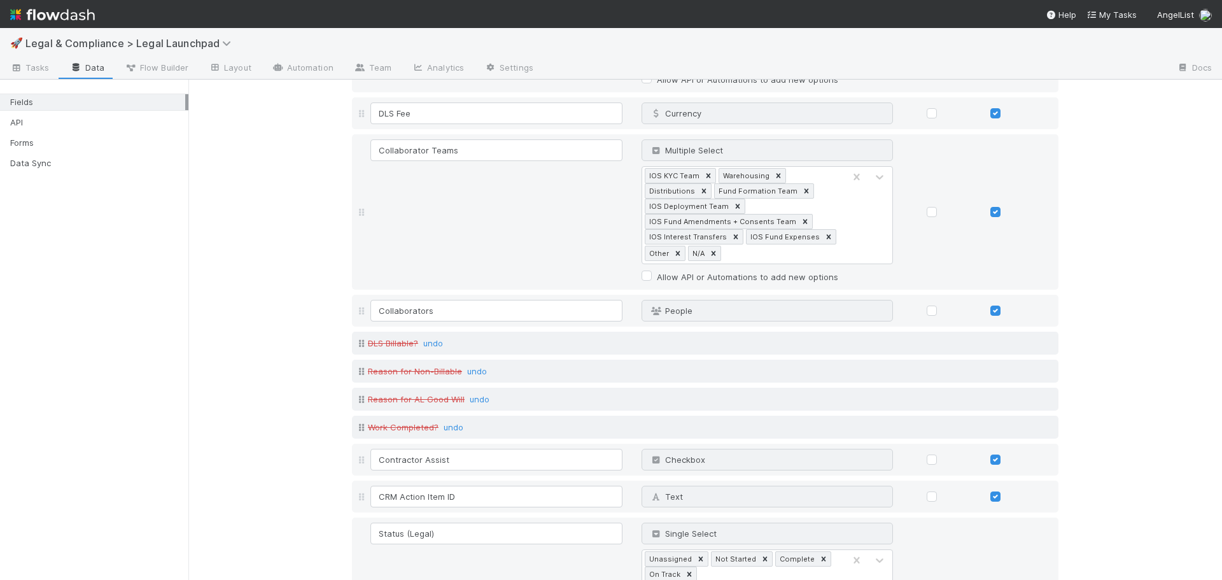
scroll to position [1104, 0]
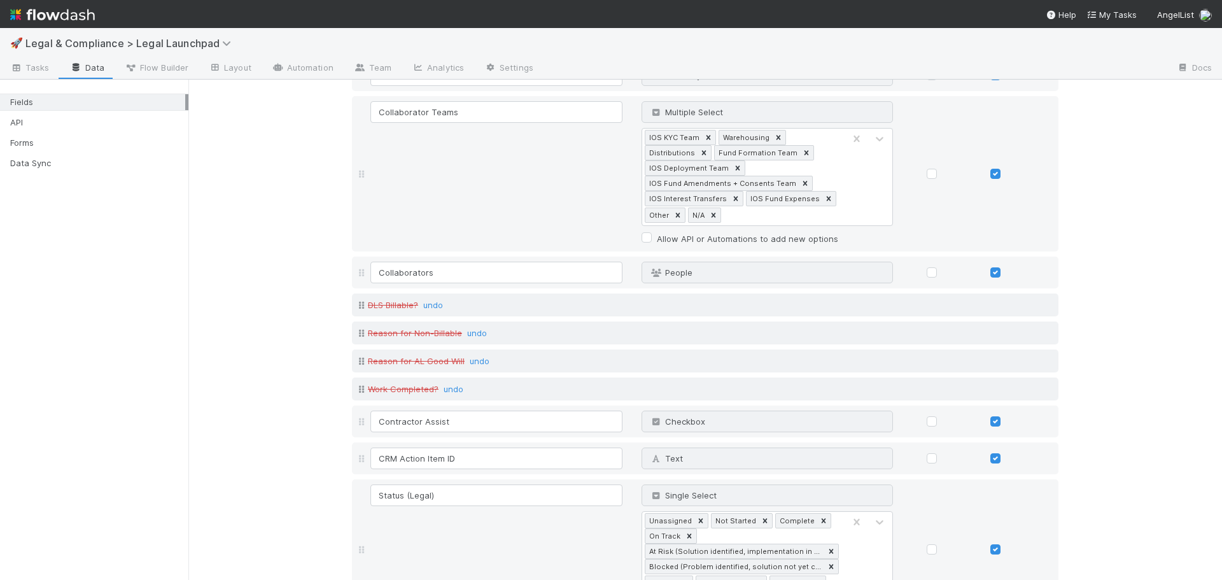
click at [1100, 301] on div "Fields There are some errors to fix: The DLS Billable > Set Reason for AL Good …" at bounding box center [705, 401] width 1034 height 2852
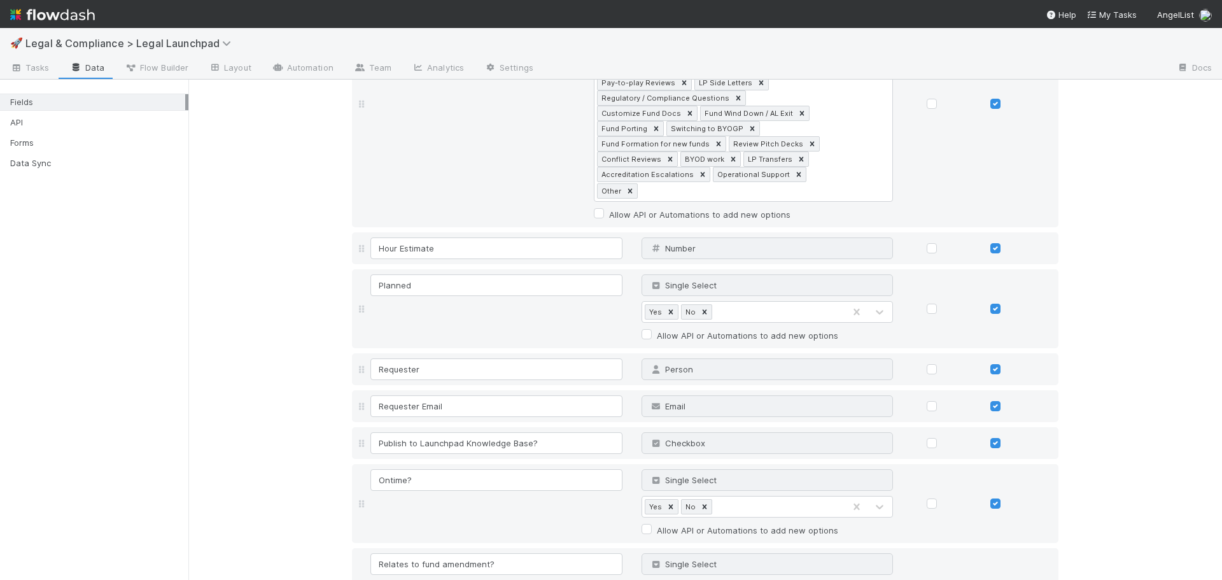
scroll to position [0, 0]
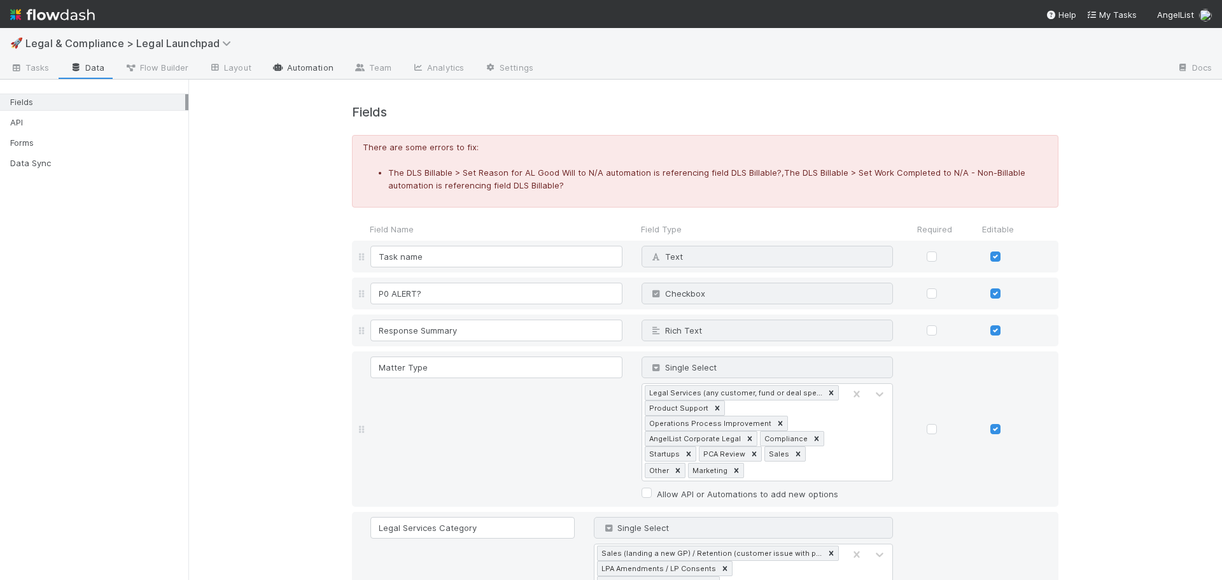
click at [295, 64] on link "Automation" at bounding box center [303, 69] width 82 height 20
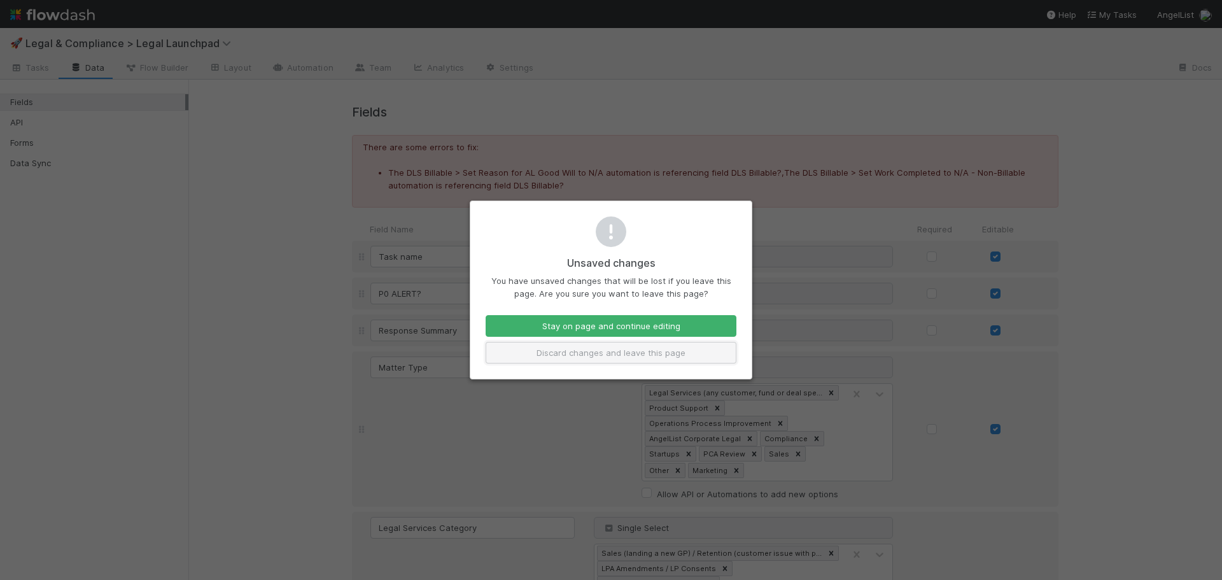
click at [579, 353] on button "Discard changes and leave this page" at bounding box center [611, 353] width 251 height 22
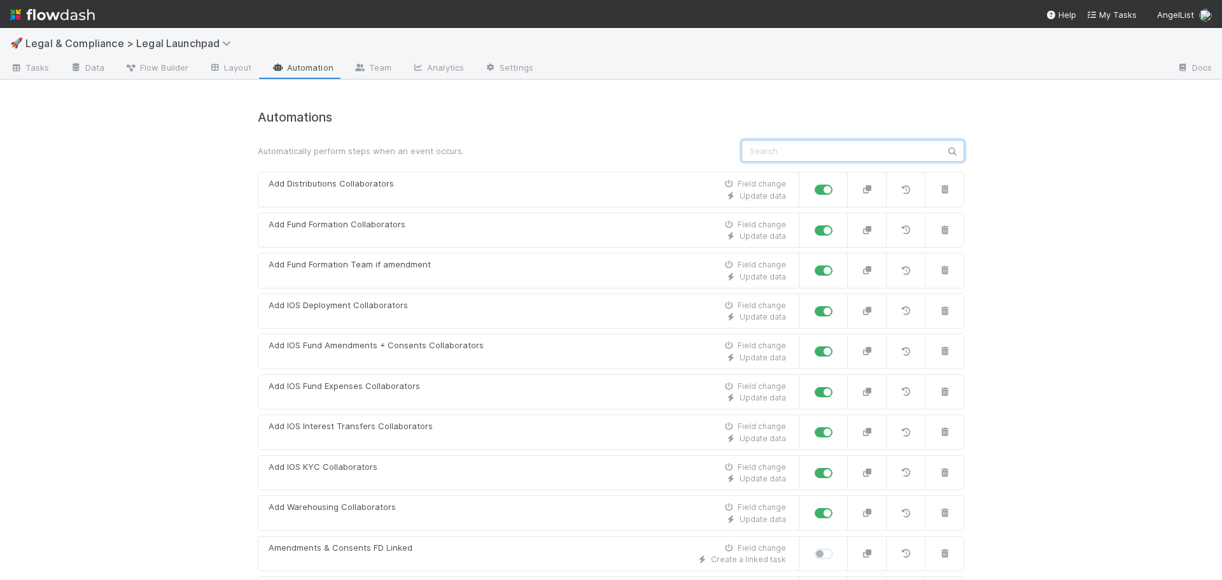
click at [821, 144] on input "text" at bounding box center [852, 151] width 223 height 22
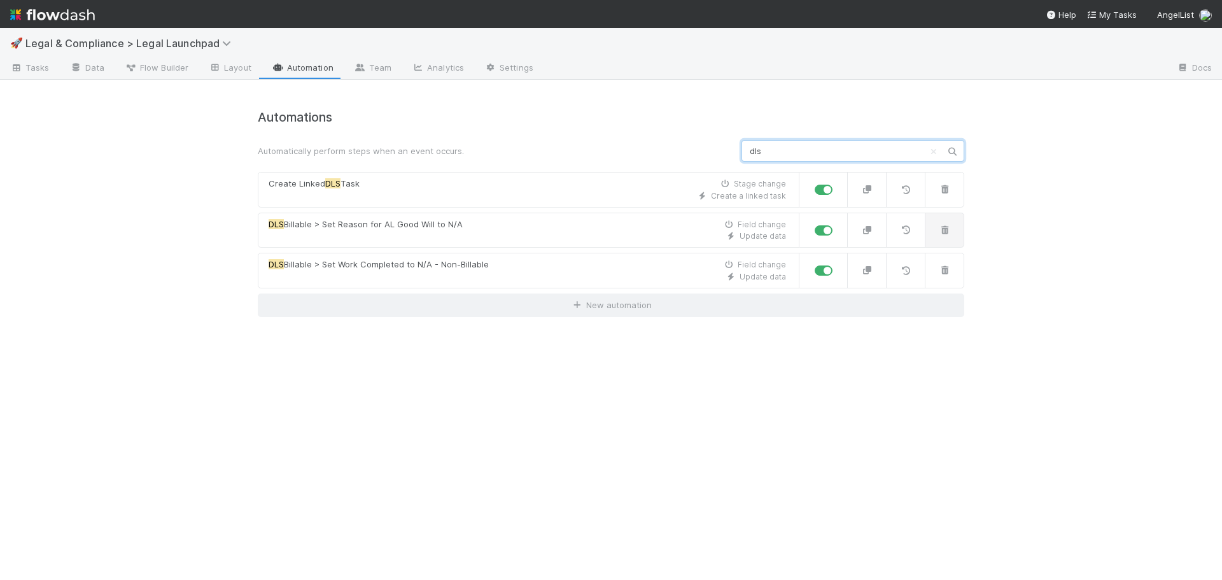
type input "dls"
click at [943, 230] on icon "button" at bounding box center [944, 230] width 13 height 8
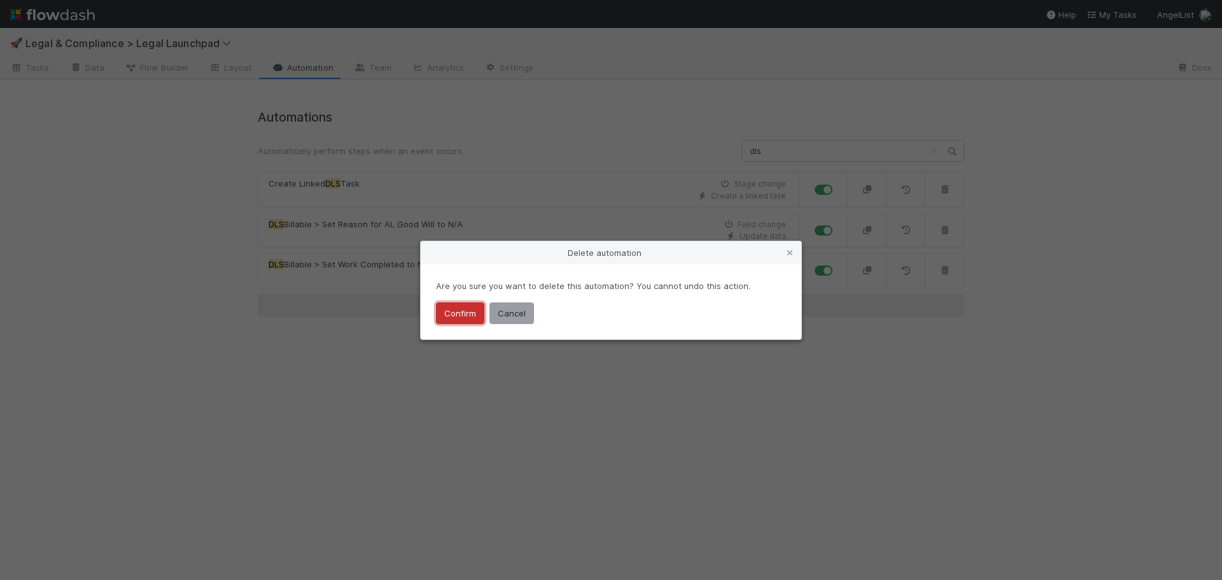
click at [449, 313] on button "Confirm" at bounding box center [460, 313] width 48 height 22
click at [471, 315] on button "Confirm" at bounding box center [460, 313] width 48 height 22
click at [461, 313] on button "Confirm" at bounding box center [460, 313] width 48 height 22
click at [512, 316] on button "Cancel" at bounding box center [511, 313] width 45 height 22
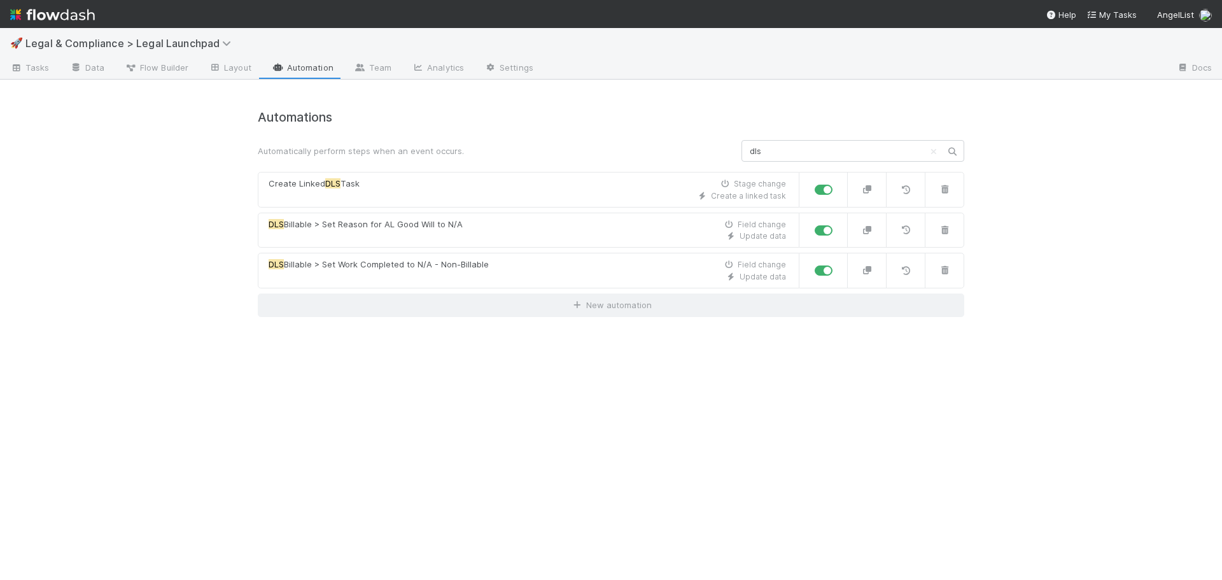
click at [838, 224] on label at bounding box center [838, 224] width 0 height 0
click at [825, 233] on input "checkbox" at bounding box center [820, 229] width 10 height 11
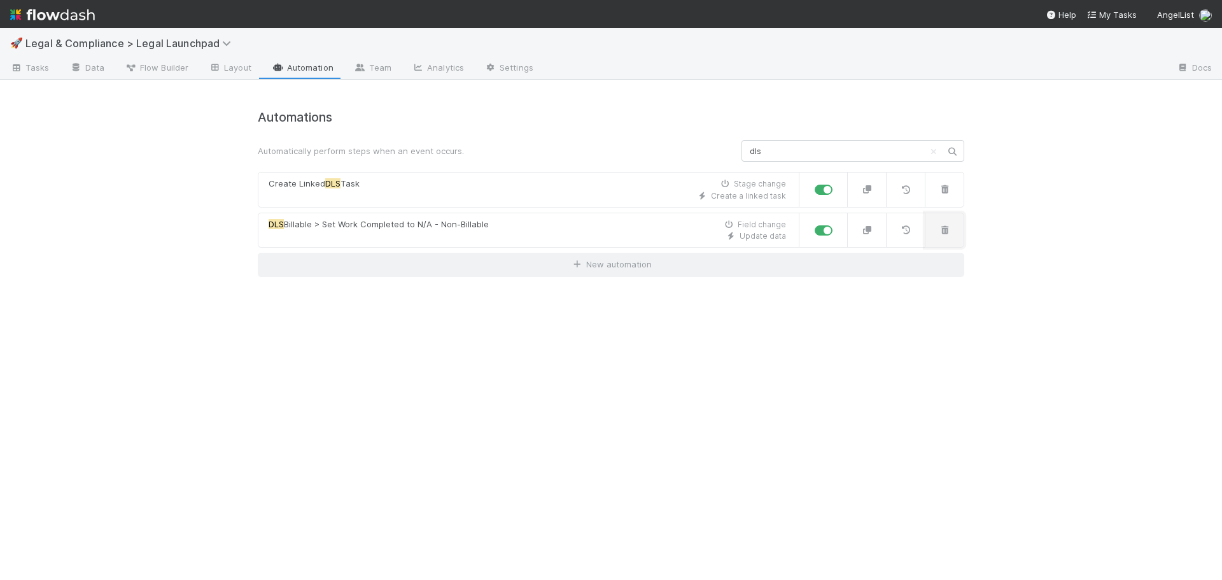
click at [946, 232] on icon "button" at bounding box center [944, 230] width 13 height 8
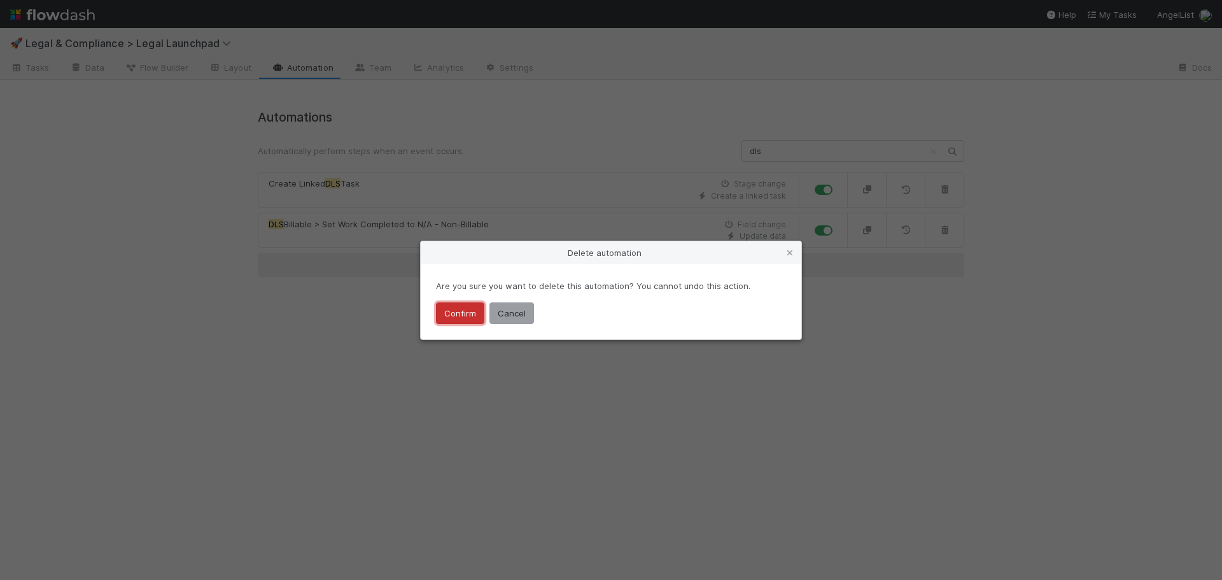
click at [443, 312] on button "Confirm" at bounding box center [460, 313] width 48 height 22
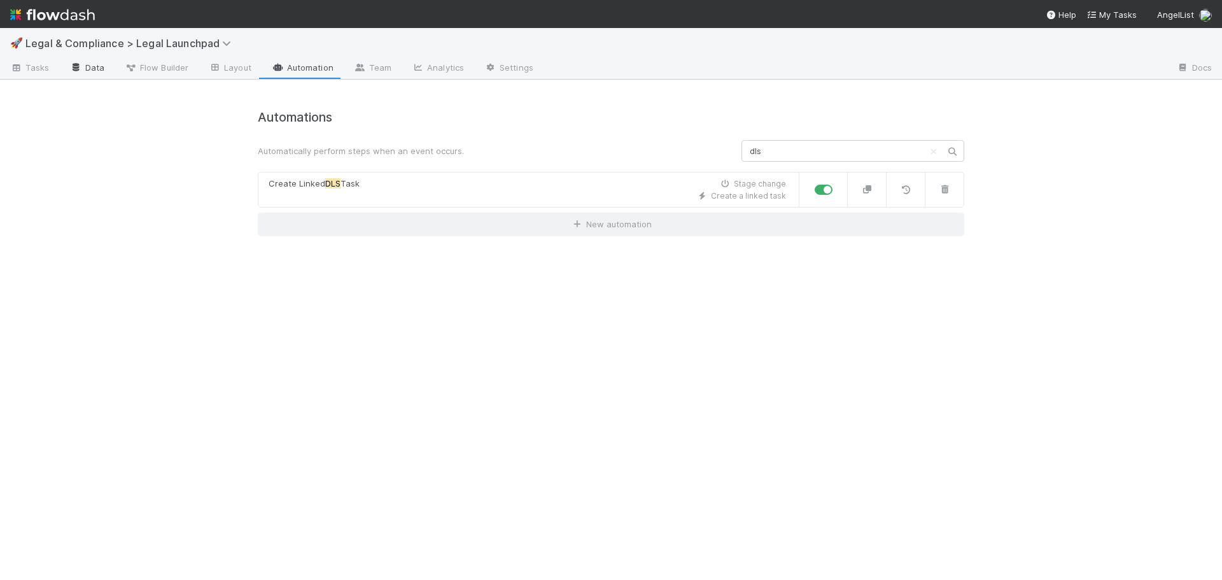
click at [89, 68] on link "Data" at bounding box center [87, 69] width 55 height 20
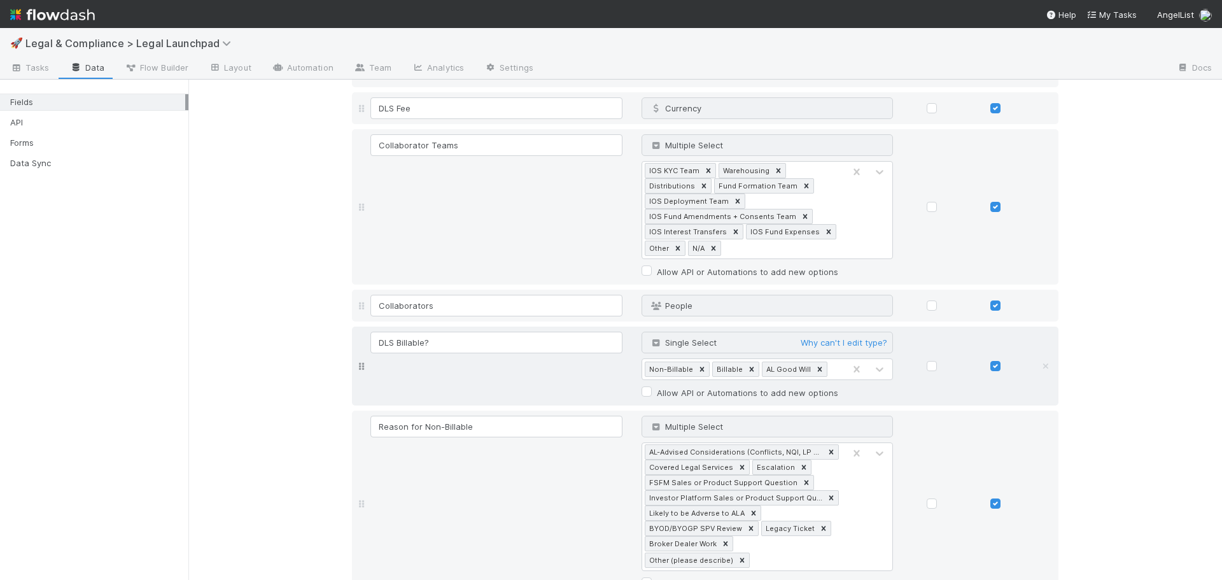
scroll to position [1018, 0]
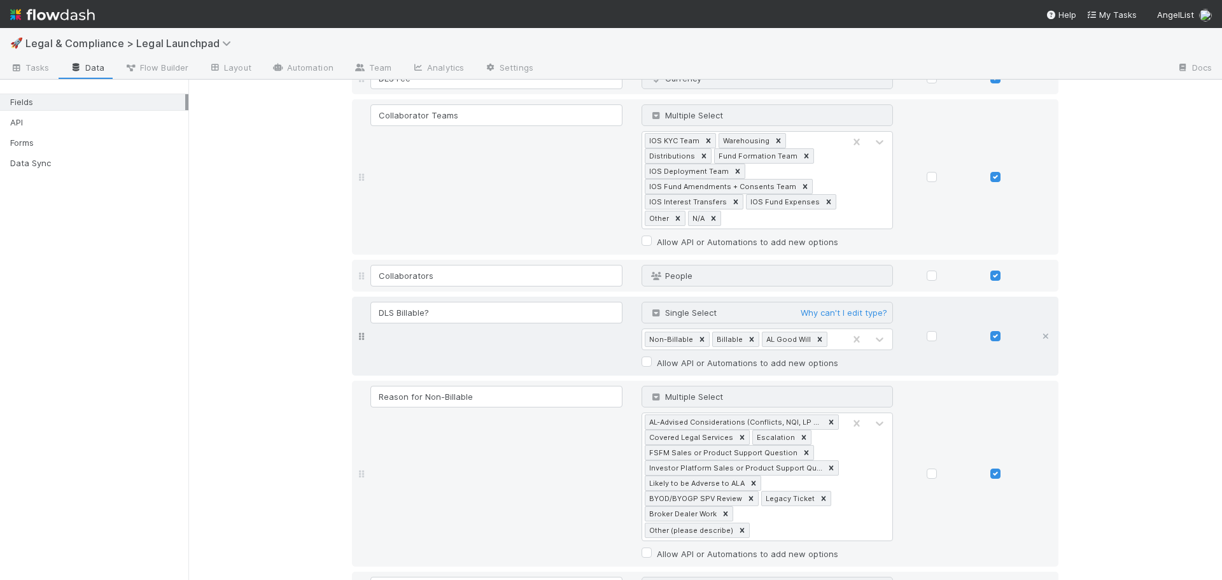
click at [1039, 339] on icon at bounding box center [1045, 336] width 13 height 8
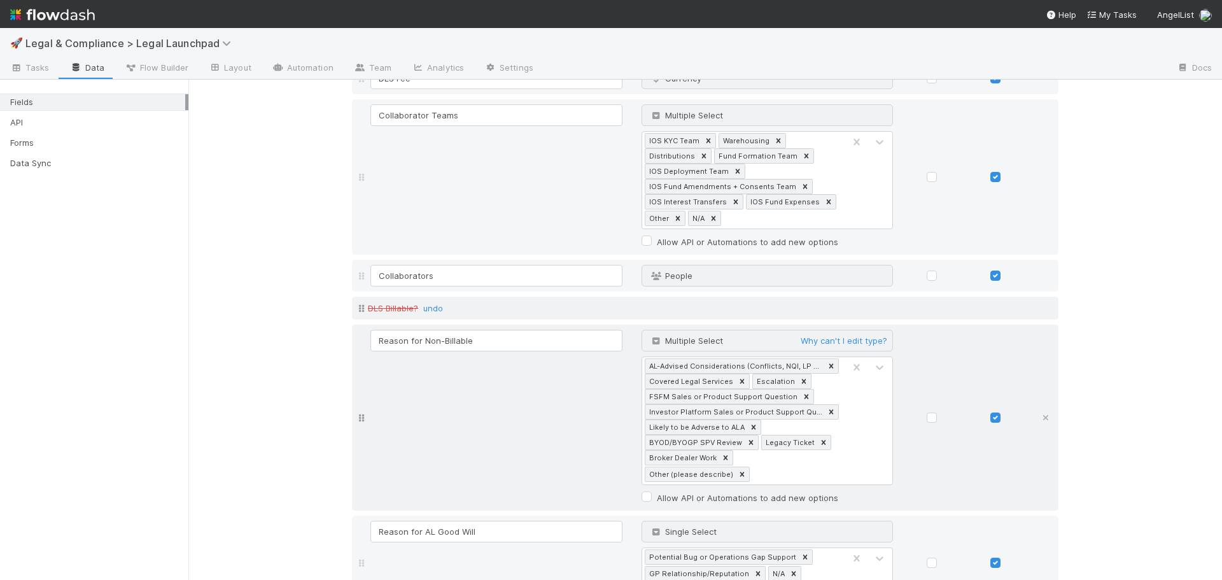
click at [1039, 414] on icon at bounding box center [1045, 418] width 13 height 8
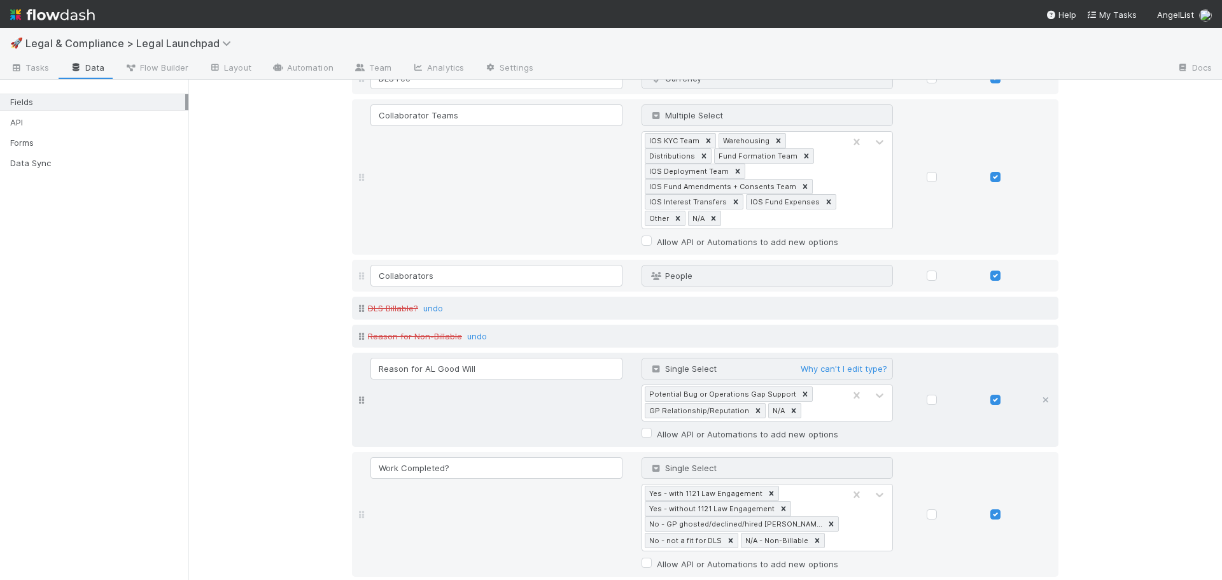
scroll to position [1146, 0]
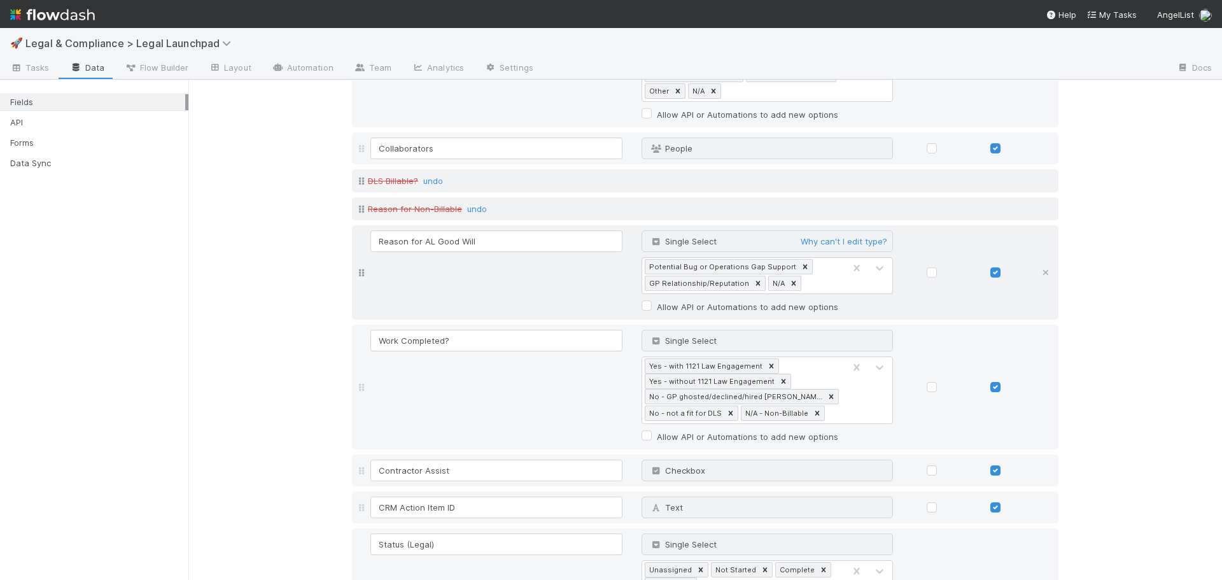
click at [1041, 271] on icon at bounding box center [1045, 273] width 13 height 8
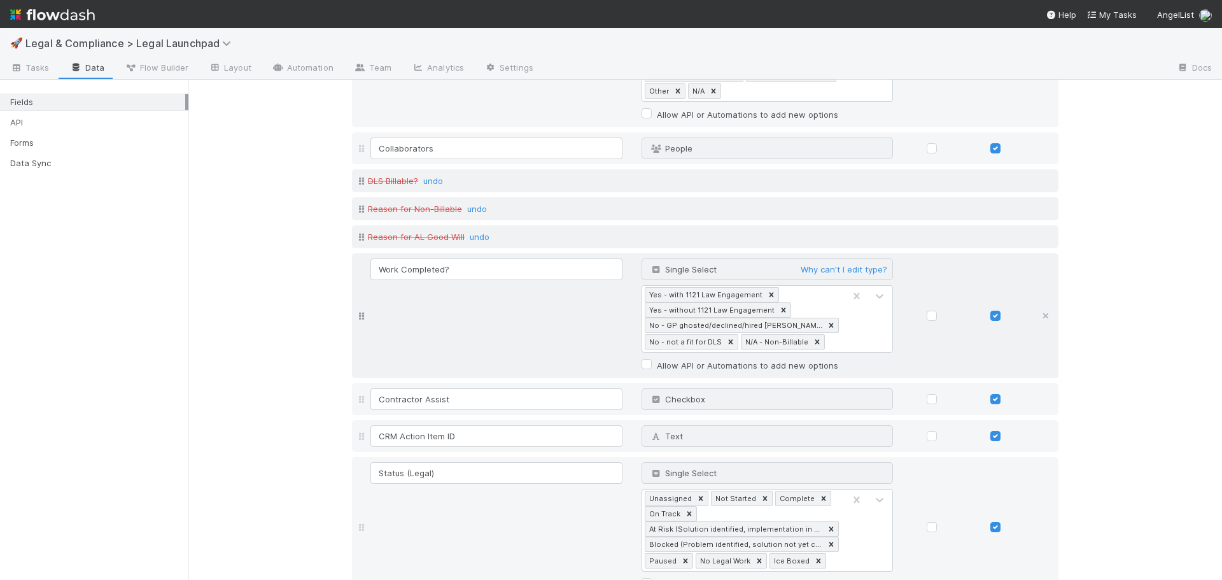
click at [1040, 316] on icon at bounding box center [1045, 316] width 13 height 8
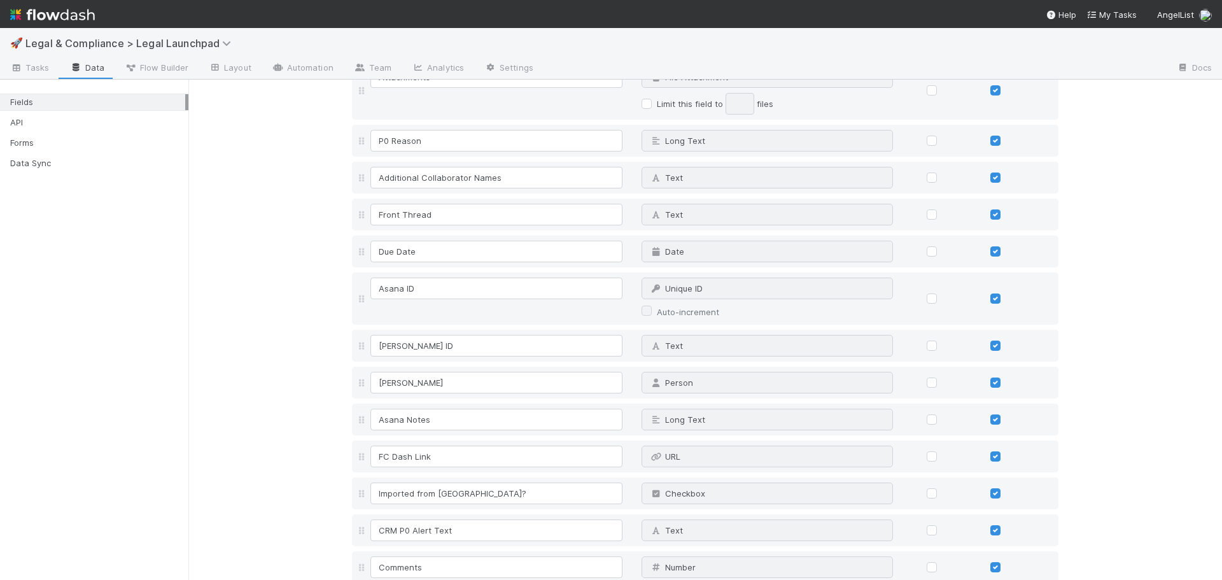
scroll to position [2254, 0]
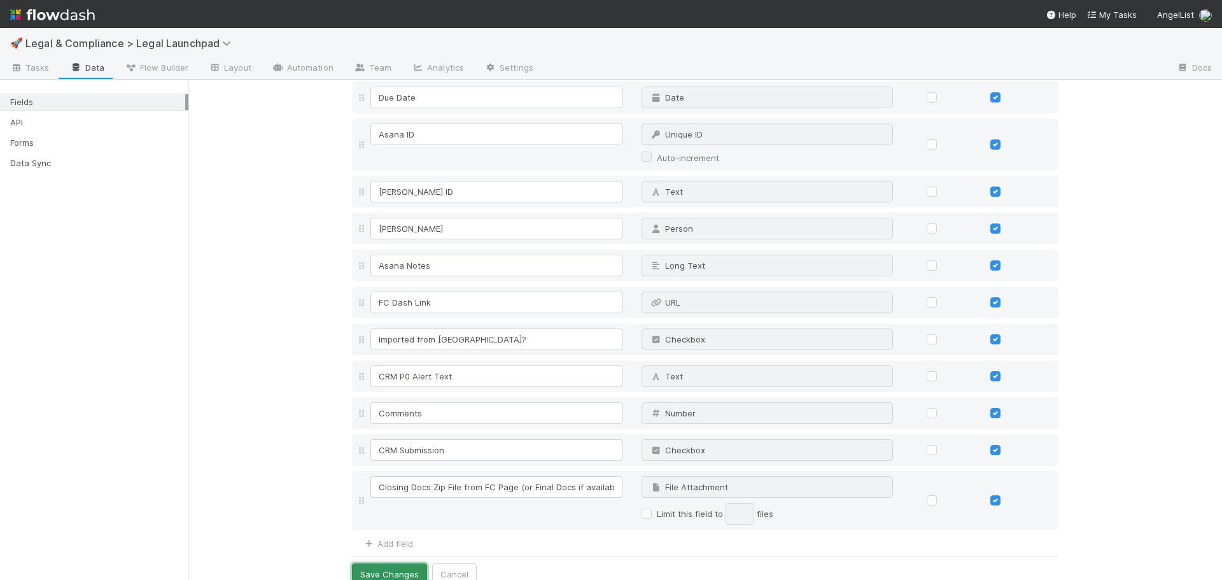
click at [380, 563] on button "Save Changes" at bounding box center [389, 574] width 75 height 22
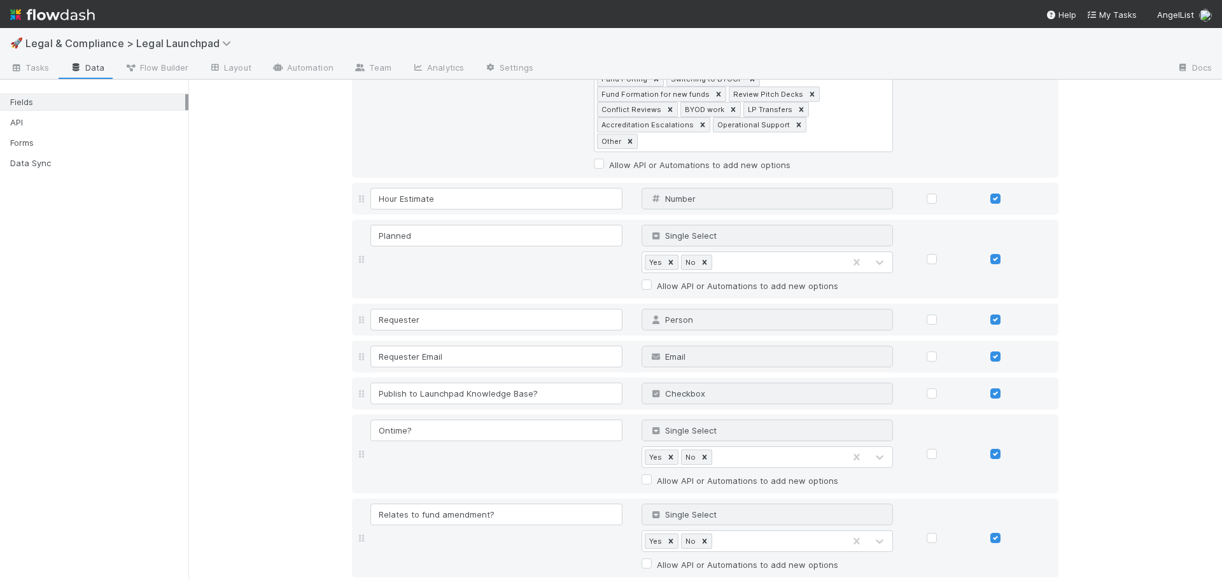
scroll to position [0, 0]
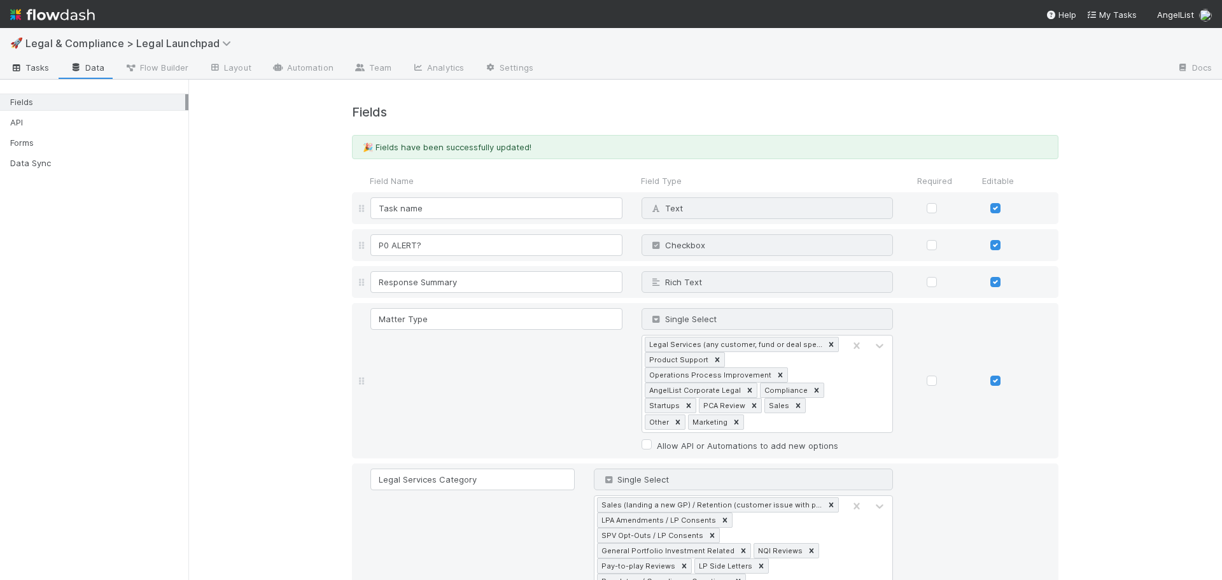
click at [31, 72] on span "Tasks" at bounding box center [29, 67] width 39 height 13
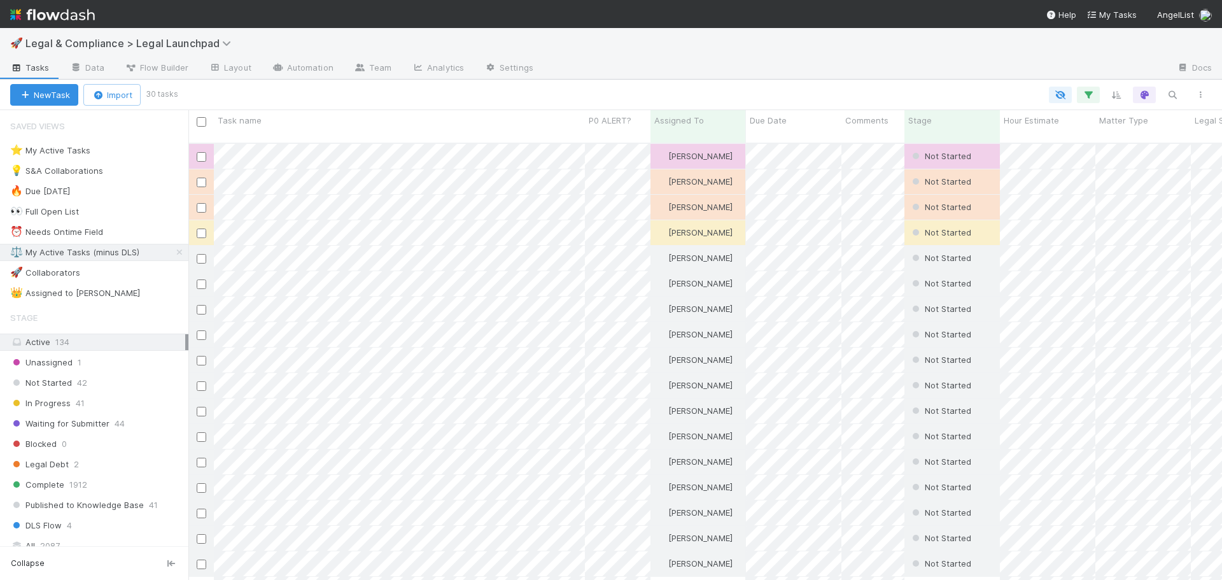
scroll to position [438, 1024]
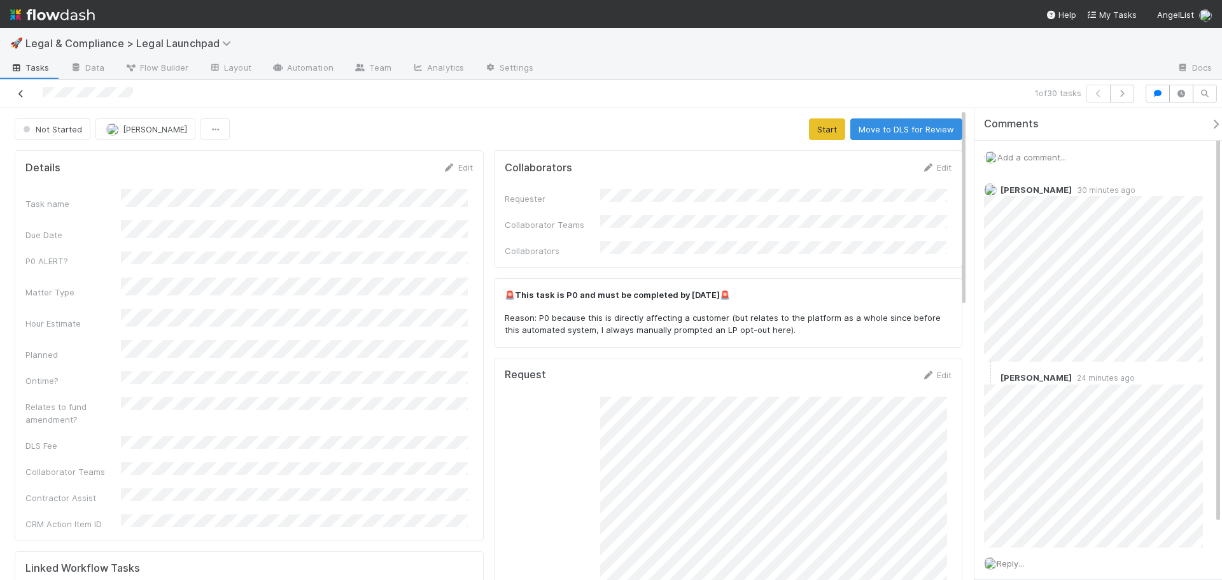
click at [16, 94] on icon at bounding box center [21, 94] width 13 height 8
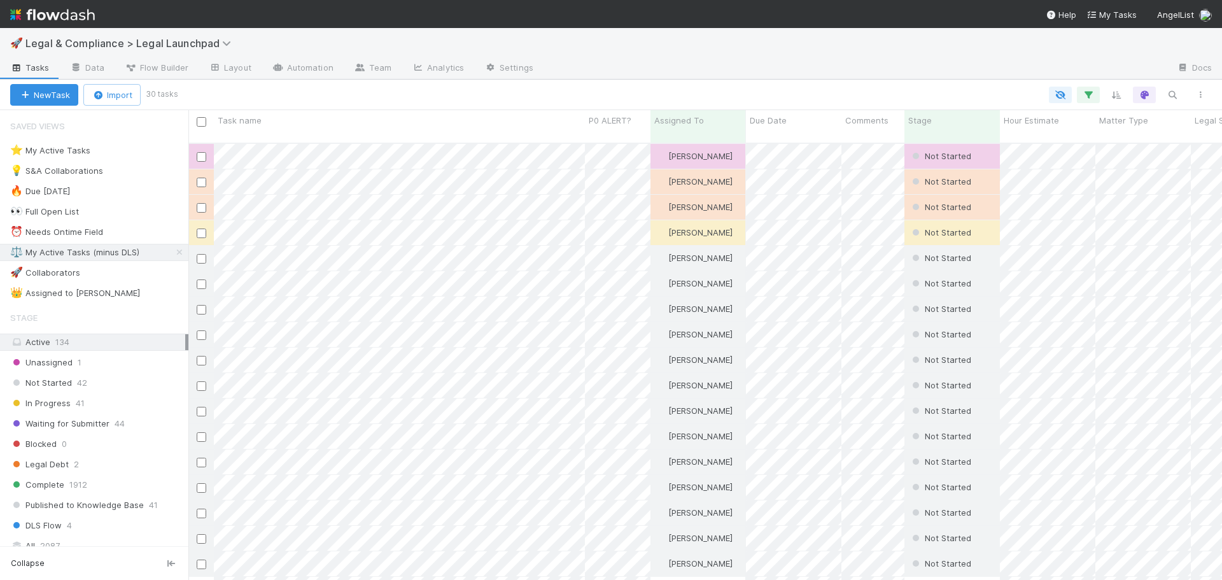
scroll to position [438, 1024]
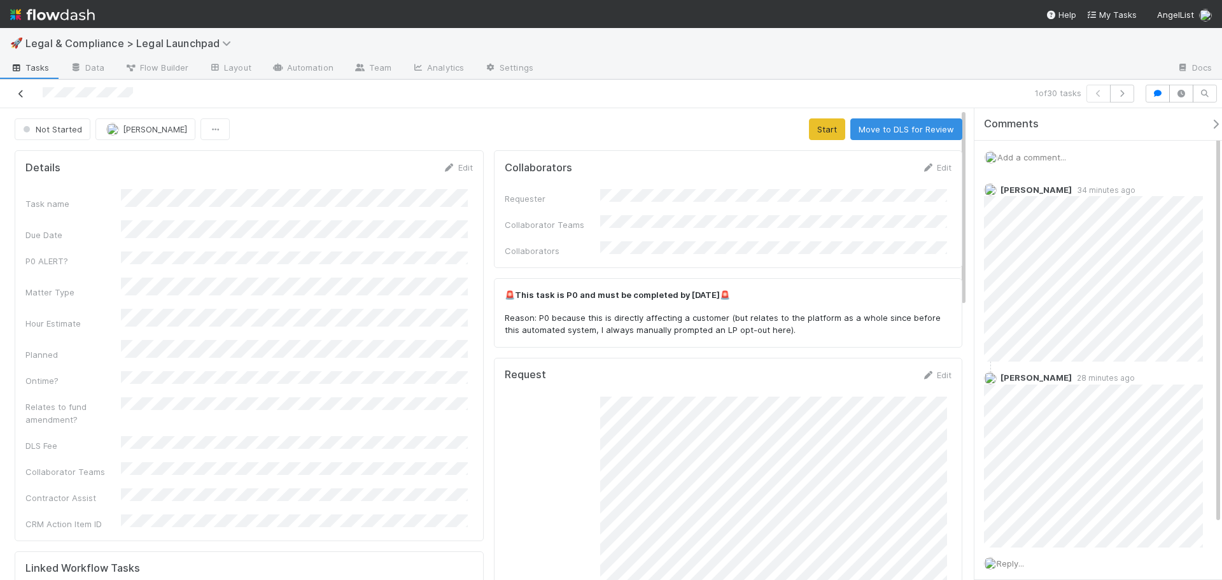
click at [24, 89] on link at bounding box center [21, 93] width 13 height 13
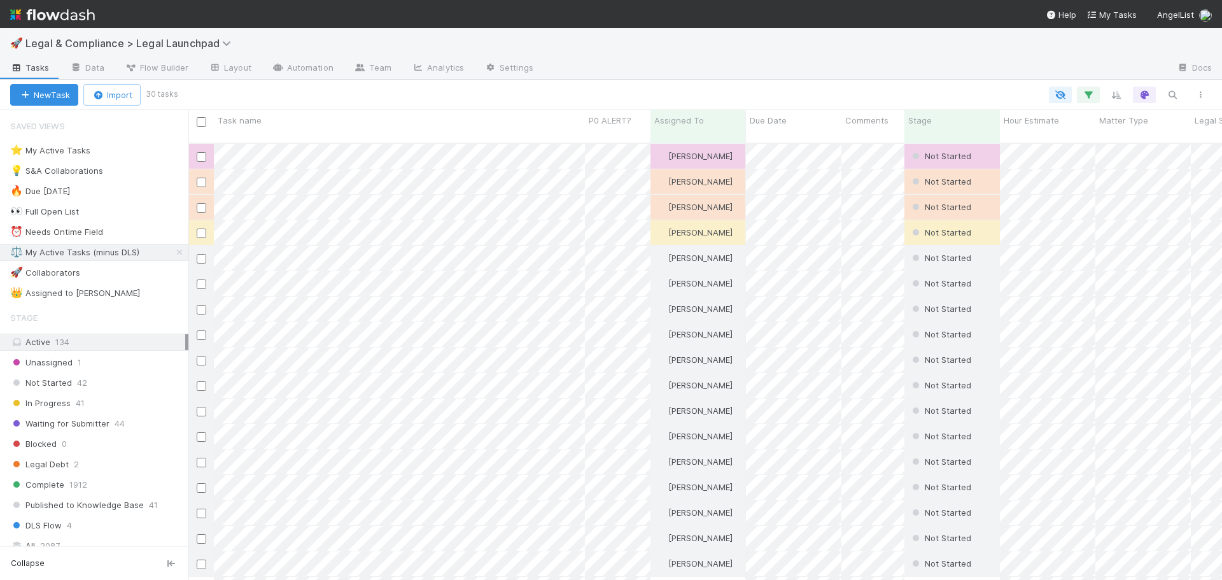
scroll to position [438, 1024]
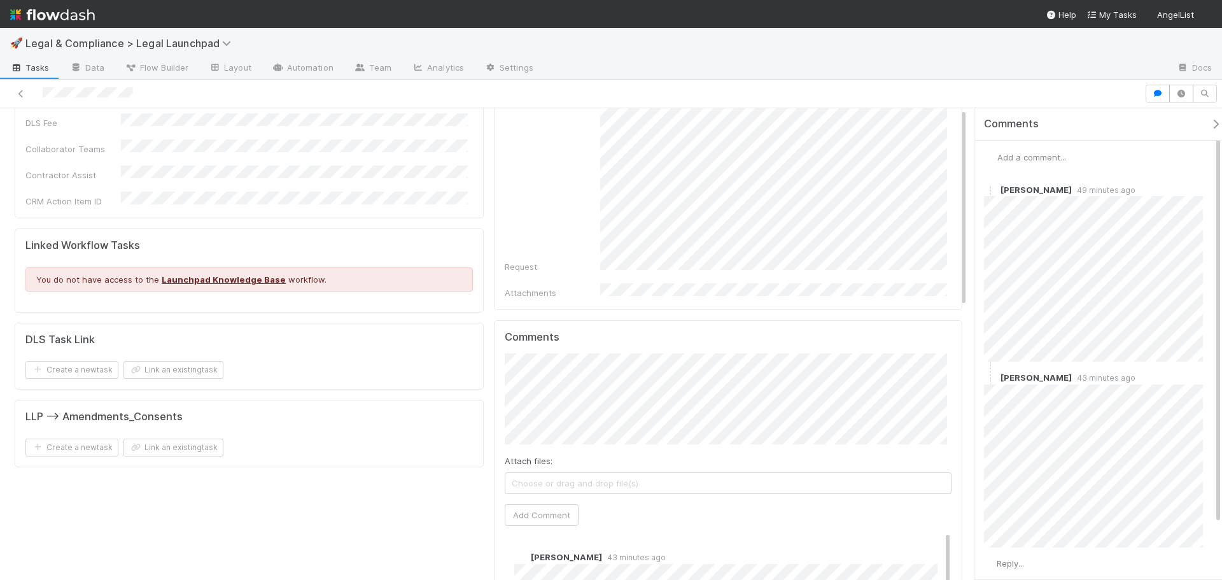
scroll to position [509, 0]
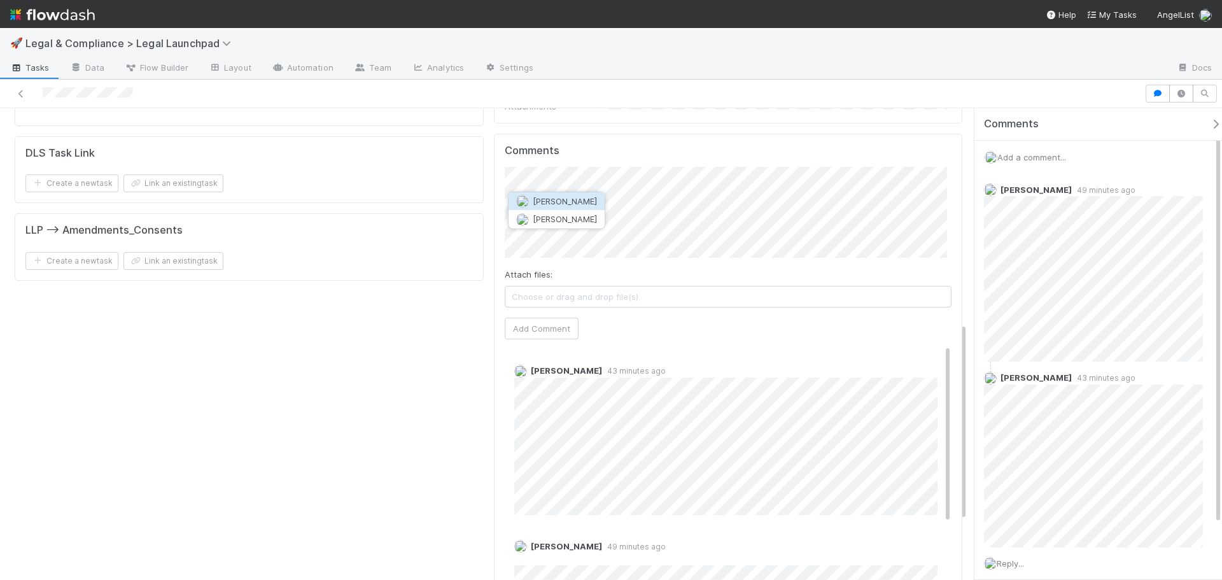
click at [576, 202] on span "[PERSON_NAME]" at bounding box center [565, 201] width 64 height 10
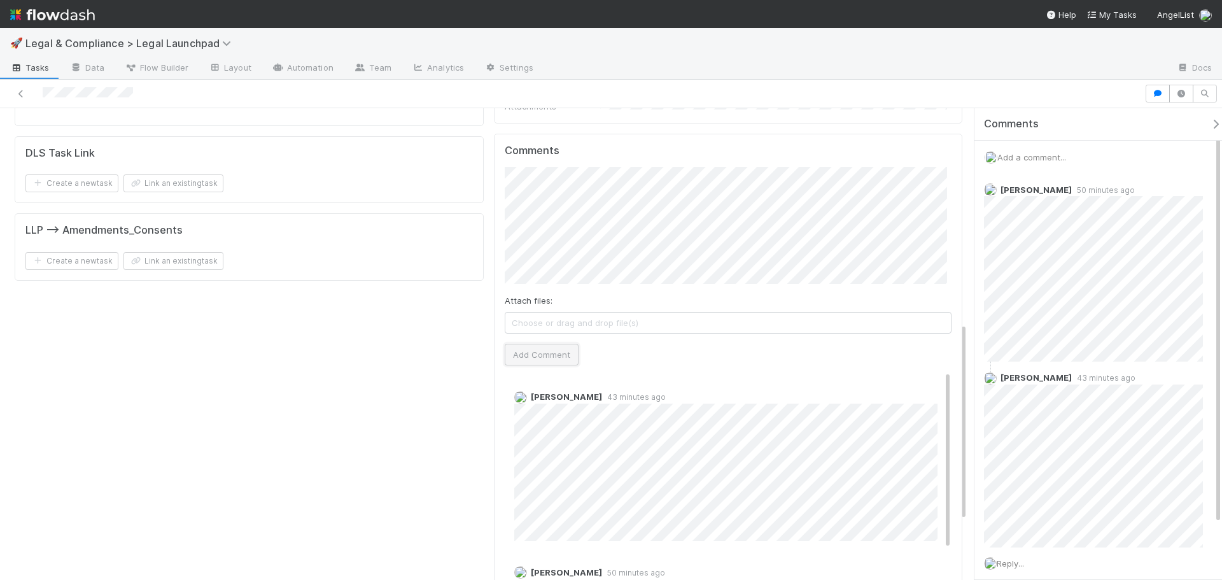
click at [543, 344] on button "Add Comment" at bounding box center [542, 355] width 74 height 22
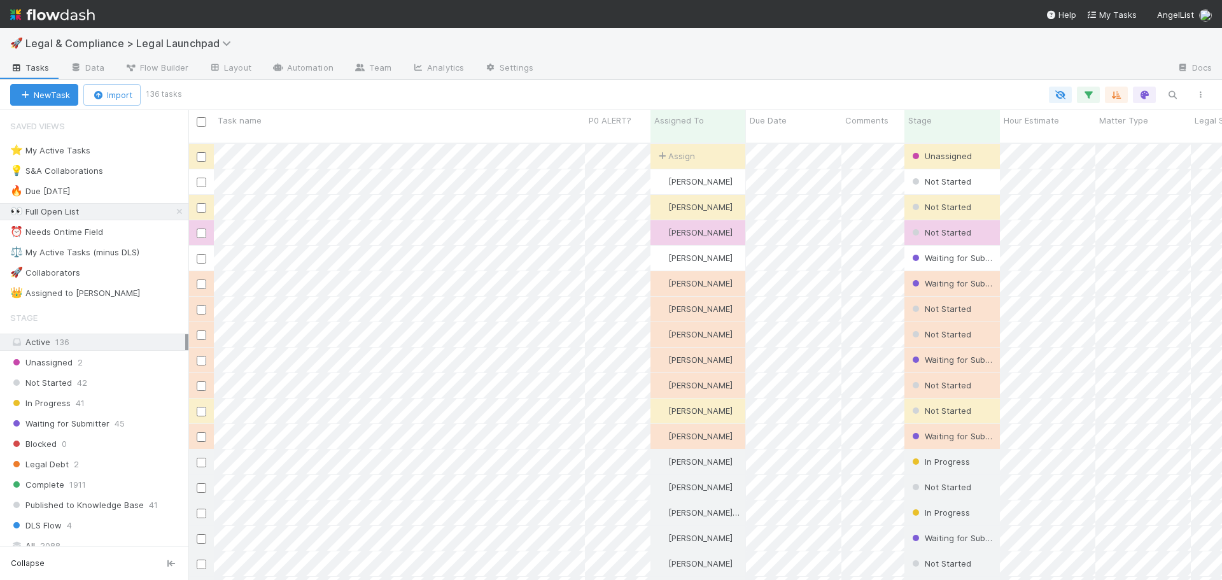
scroll to position [438, 1024]
click at [122, 251] on div "⚖️ My Active Tasks (minus DLS)" at bounding box center [74, 252] width 129 height 16
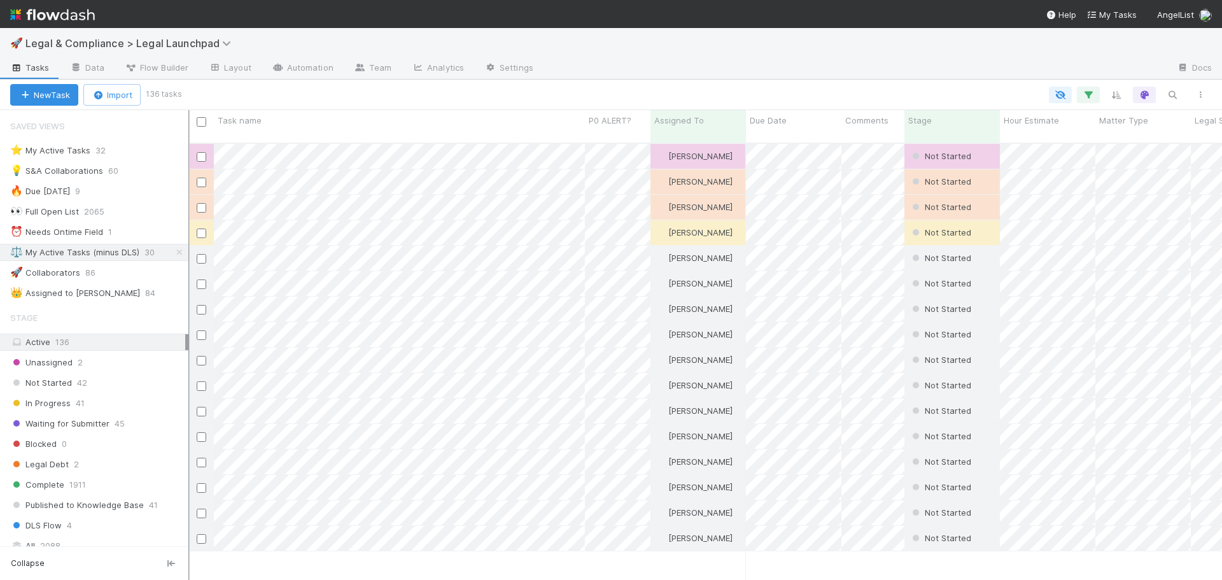
scroll to position [438, 1024]
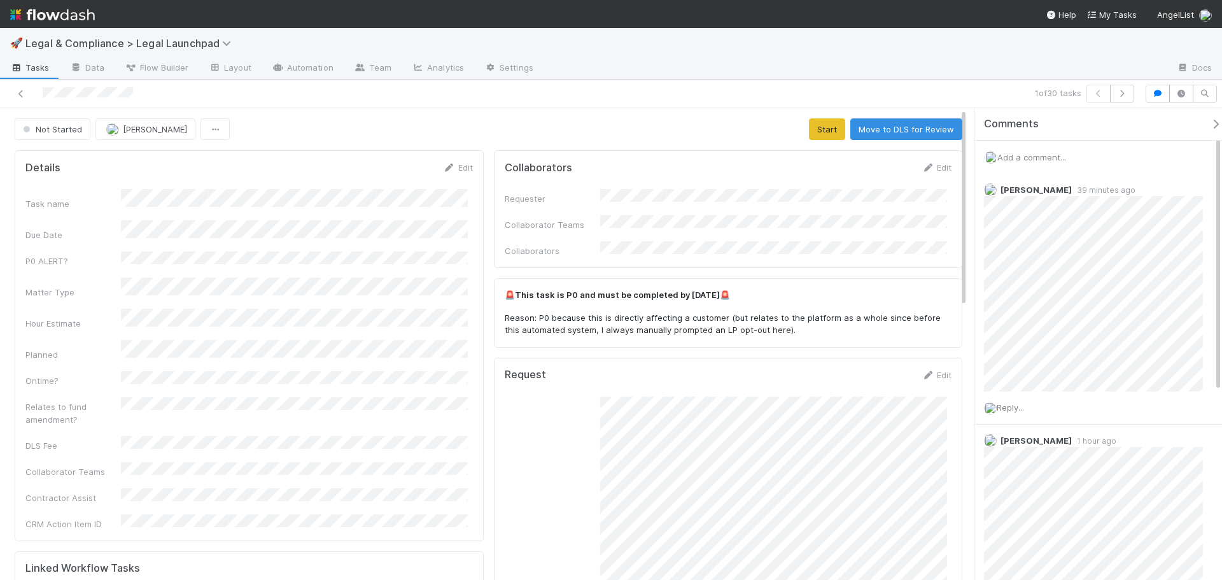
click at [258, 314] on div "Task name Due Date P0 ALERT? Matter Type Hour Estimate Planned Ontime? Relates …" at bounding box center [248, 359] width 447 height 341
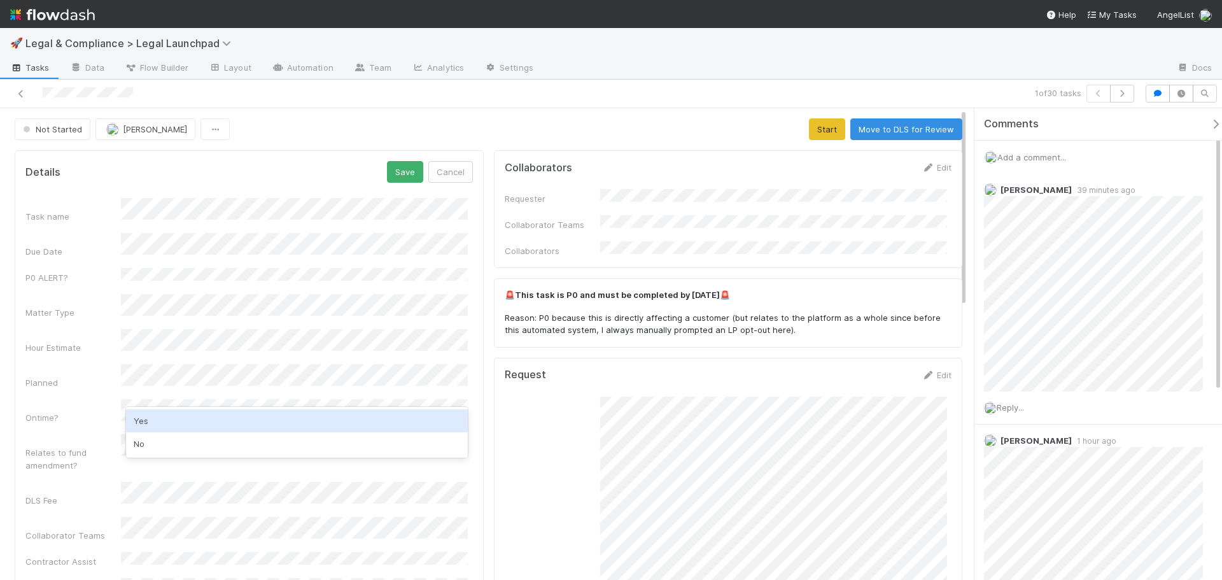
click at [174, 410] on div "Yes" at bounding box center [297, 420] width 342 height 23
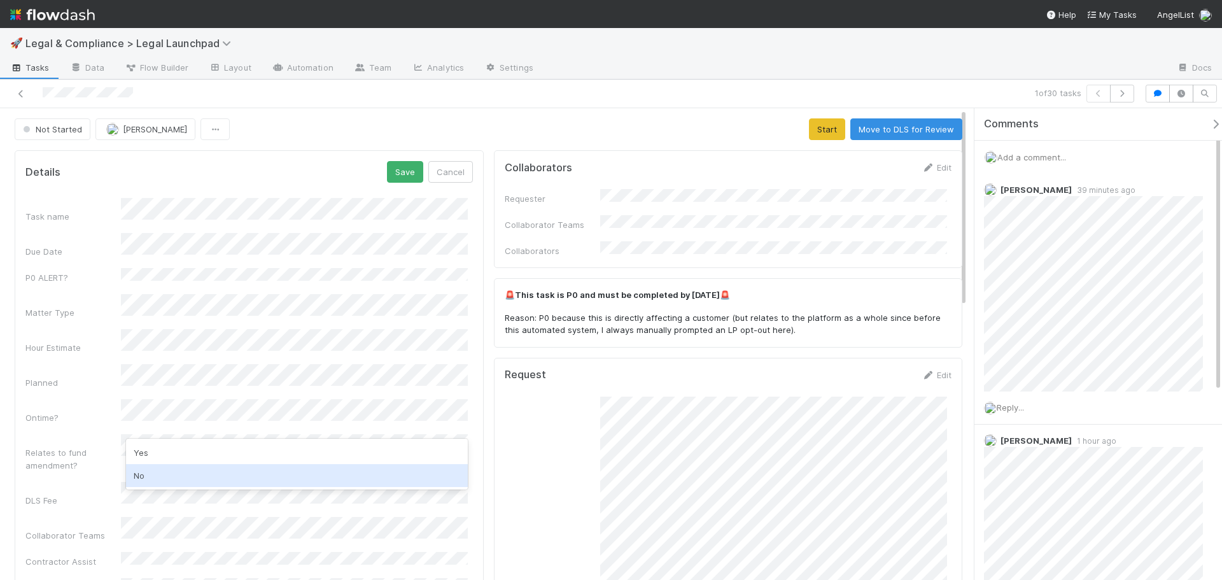
click at [164, 467] on div "No" at bounding box center [297, 475] width 342 height 23
drag, startPoint x: 63, startPoint y: 419, endPoint x: 67, endPoint y: 414, distance: 7.3
click at [67, 434] on div "Relates to fund amendment?" at bounding box center [248, 453] width 447 height 38
click at [99, 376] on div "Task name Due Date P0 ALERT? Matter Type Hour Estimate Planned Ontime? Relates …" at bounding box center [248, 400] width 447 height 405
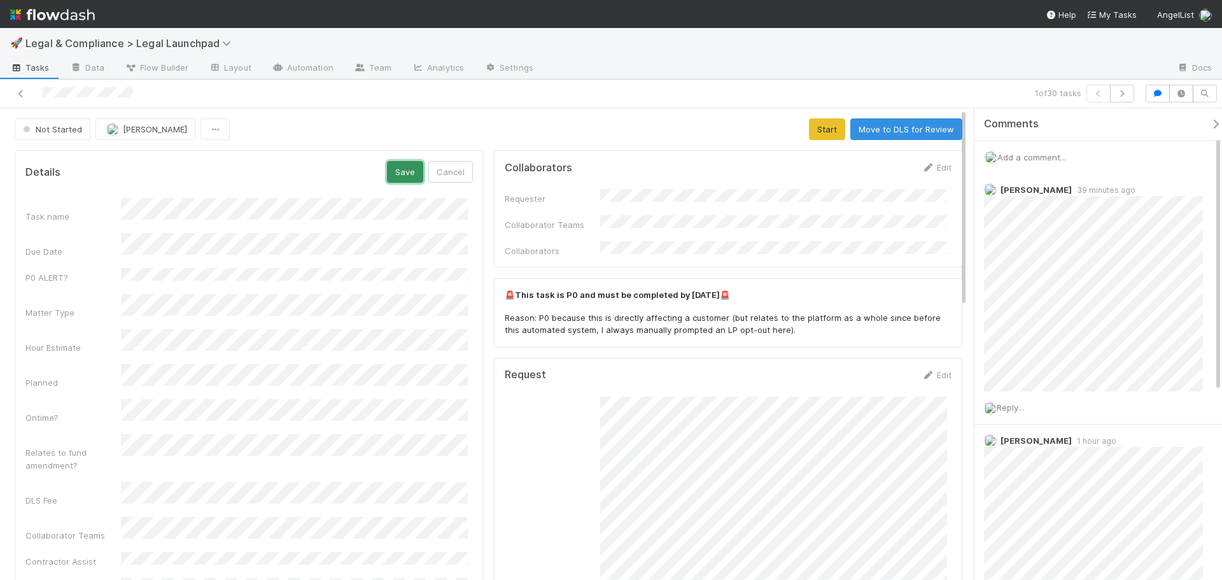
click at [395, 164] on button "Save" at bounding box center [405, 172] width 36 height 22
click at [818, 132] on button "Start" at bounding box center [827, 129] width 36 height 22
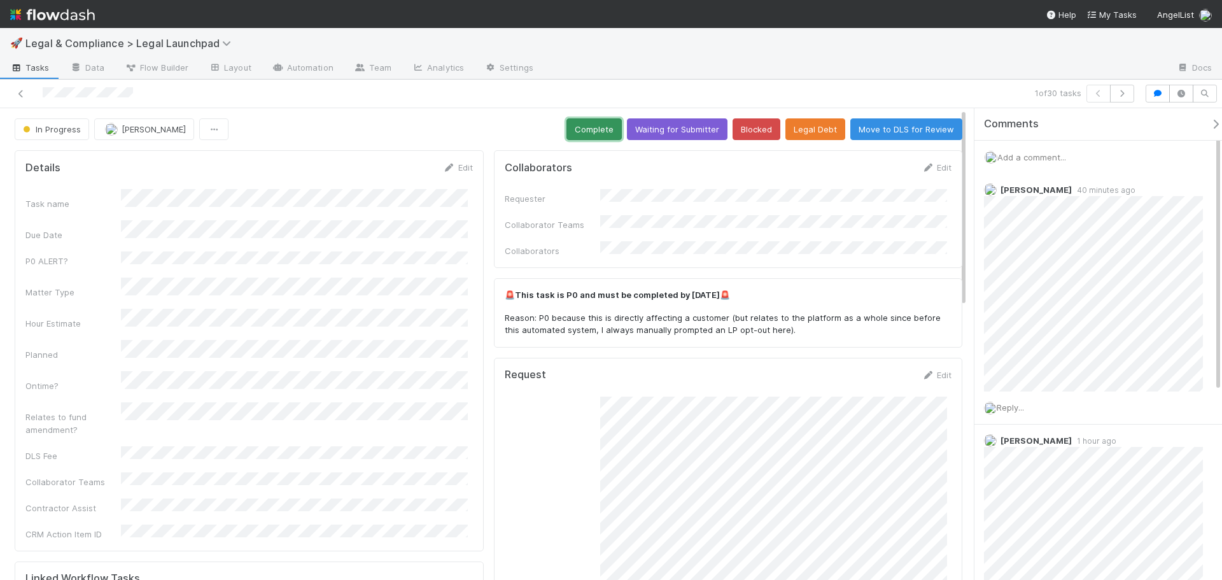
click at [584, 129] on button "Complete" at bounding box center [593, 129] width 55 height 22
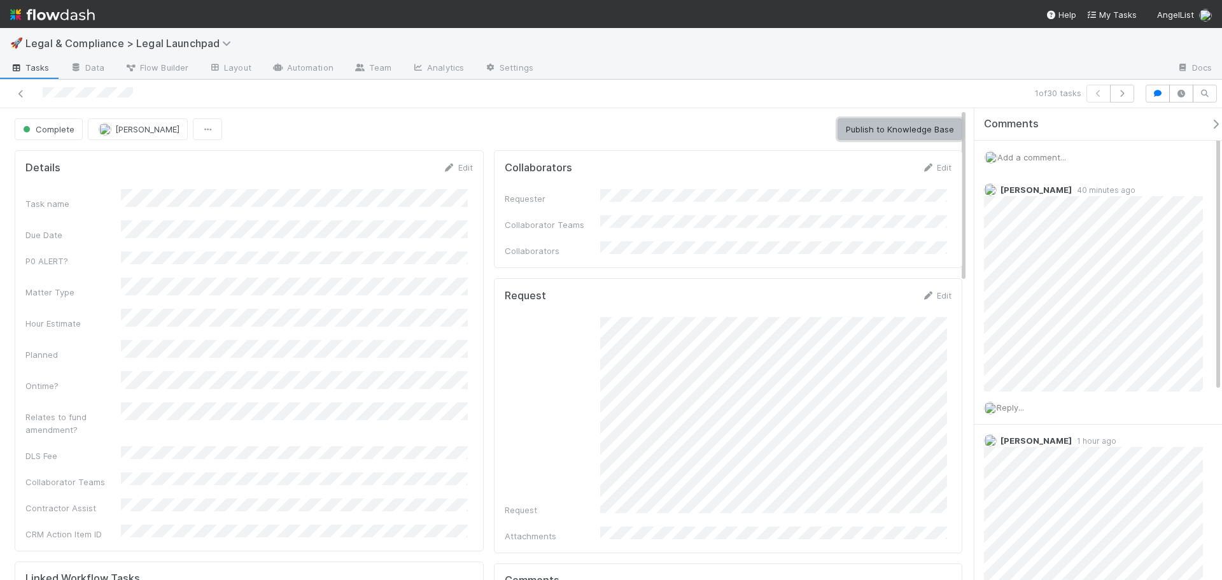
click at [921, 130] on button "Publish to Knowledge Base" at bounding box center [900, 129] width 125 height 22
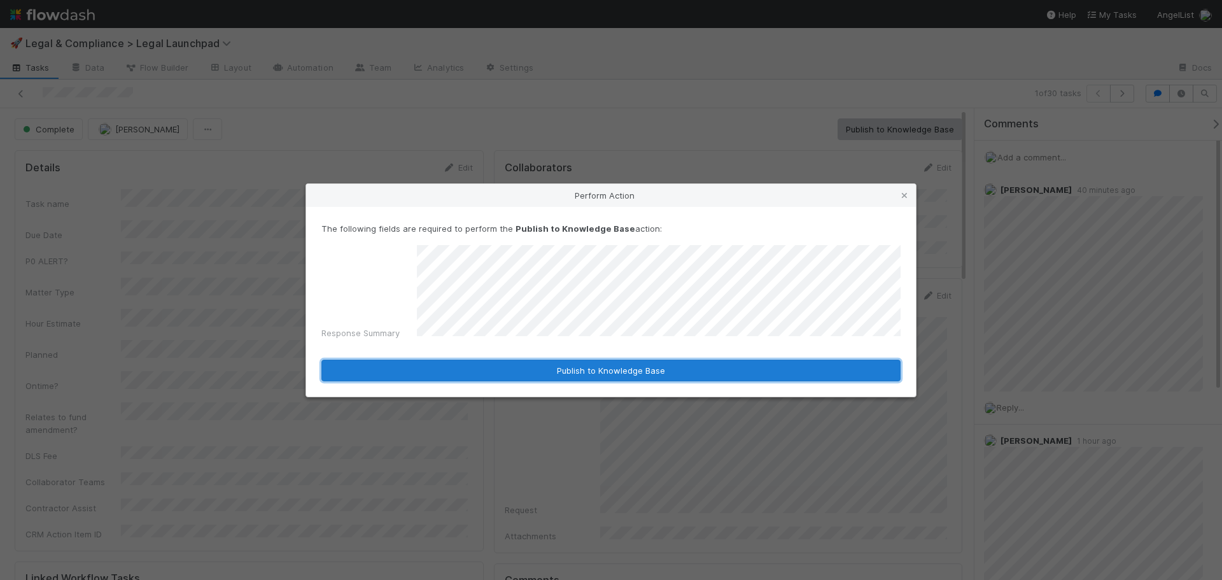
click at [543, 360] on button "Publish to Knowledge Base" at bounding box center [610, 371] width 579 height 22
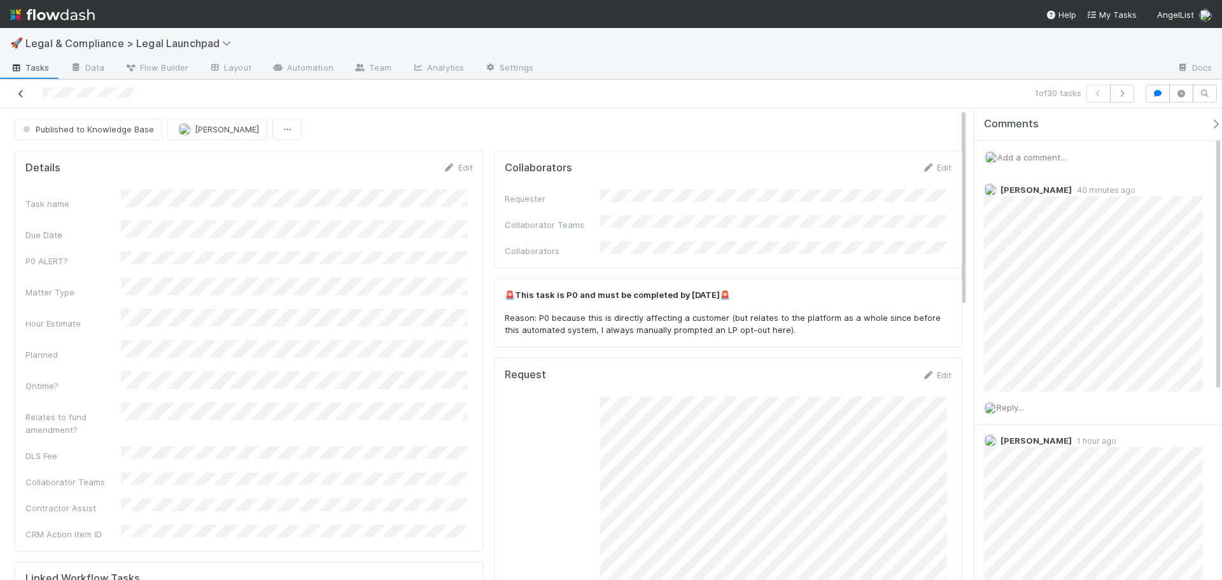
click at [20, 92] on icon at bounding box center [21, 94] width 13 height 8
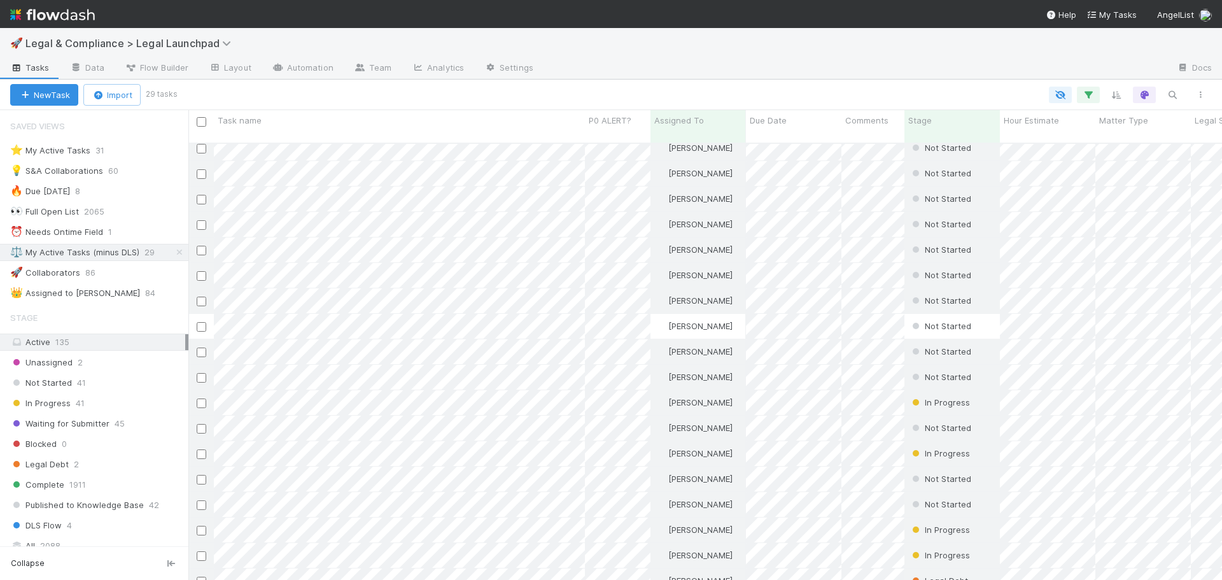
scroll to position [301, 0]
